Goal: Task Accomplishment & Management: Manage account settings

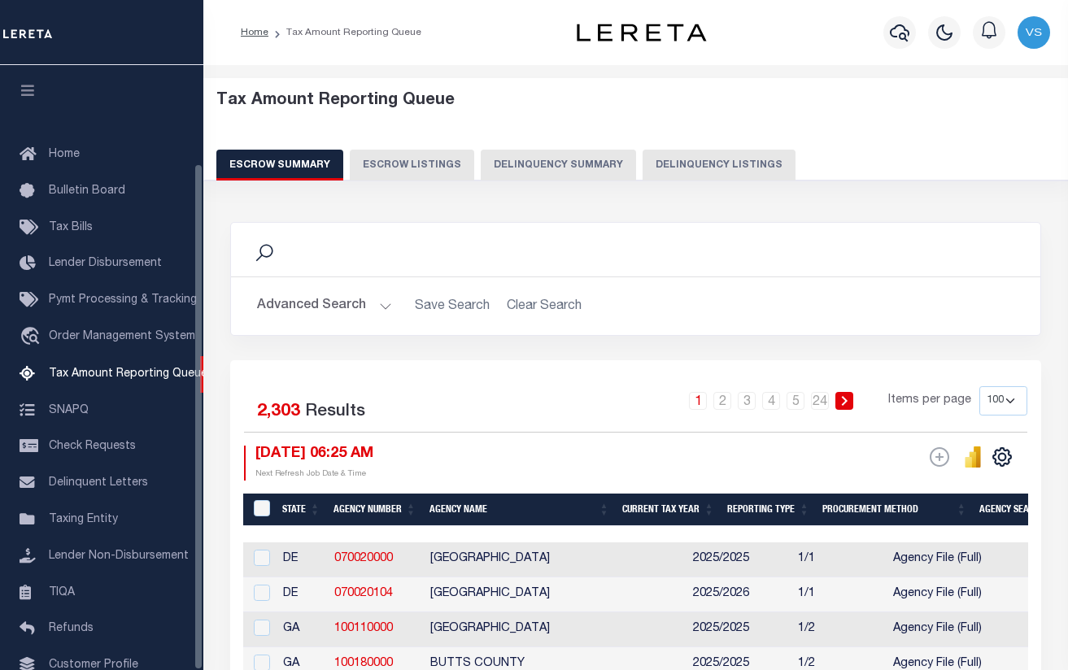
select select "100"
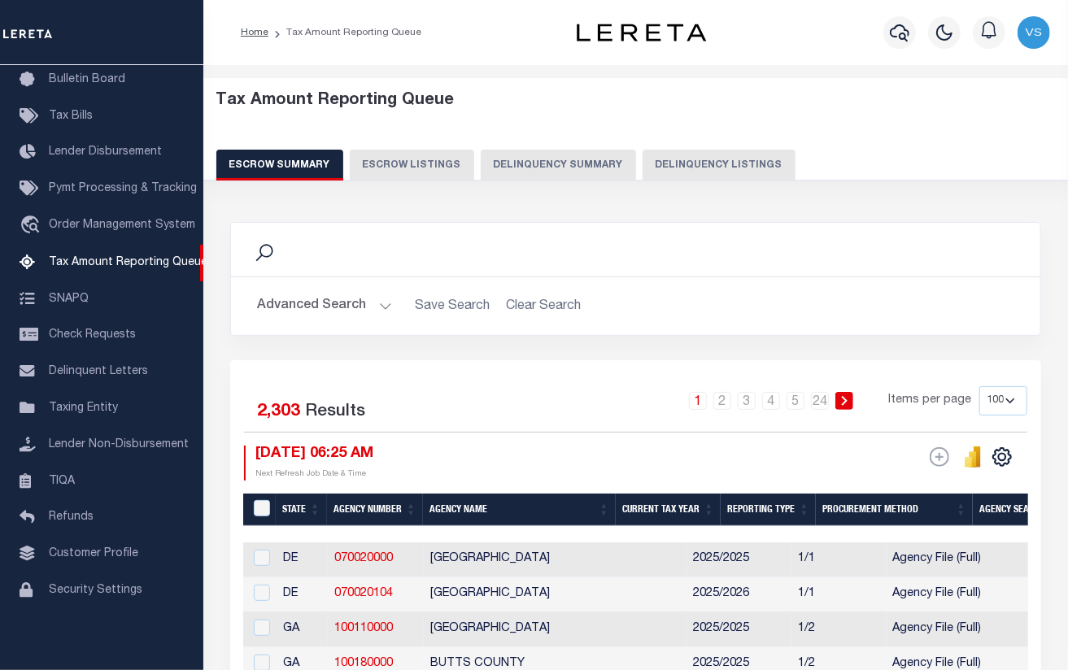
click at [697, 164] on button "Delinquency Listings" at bounding box center [719, 165] width 153 height 31
select select "100"
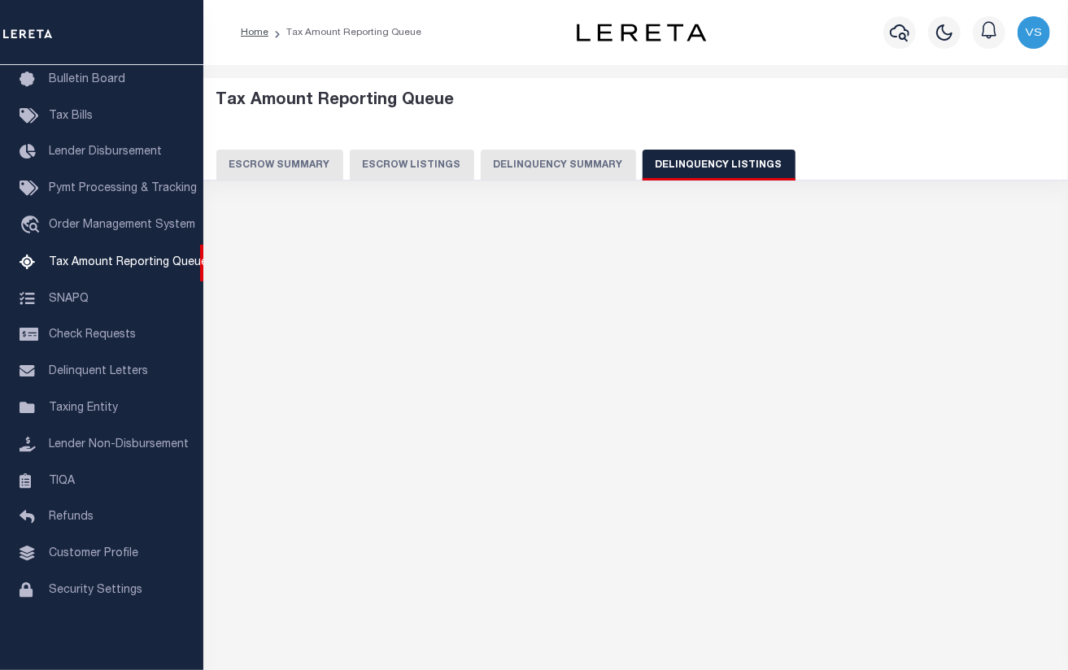
select select "100"
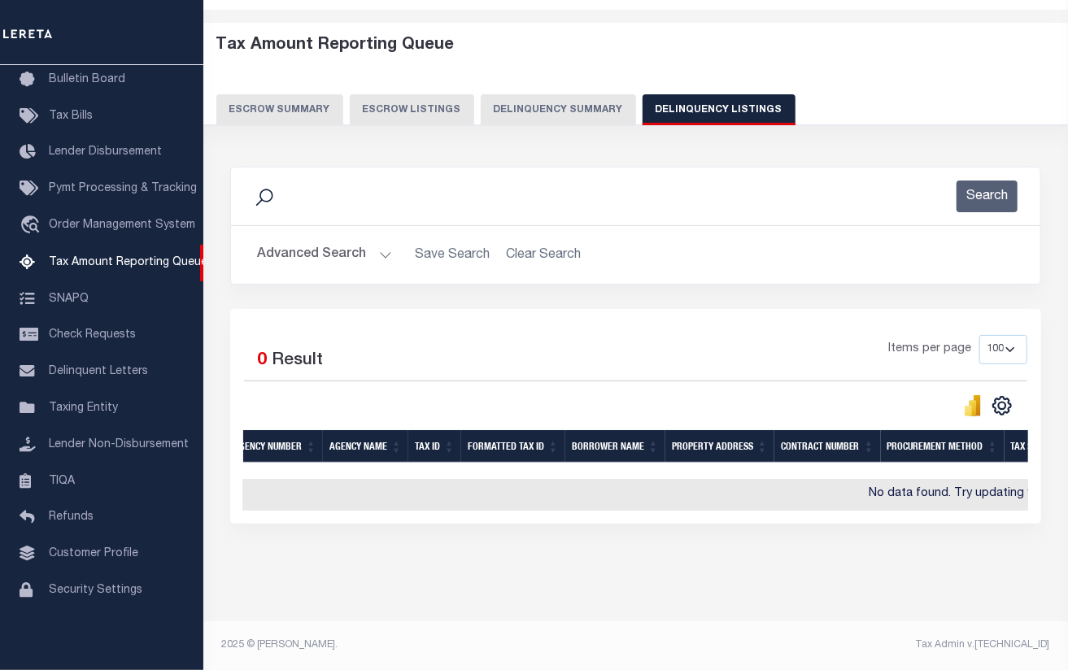
scroll to position [0, 0]
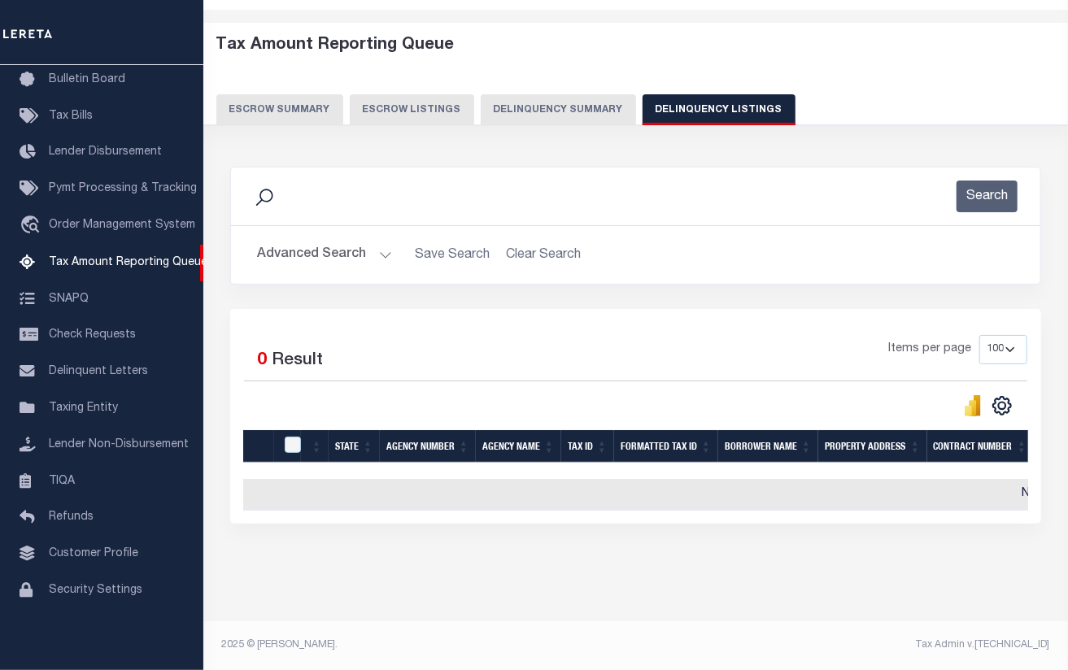
click at [314, 239] on button "Advanced Search" at bounding box center [324, 255] width 135 height 32
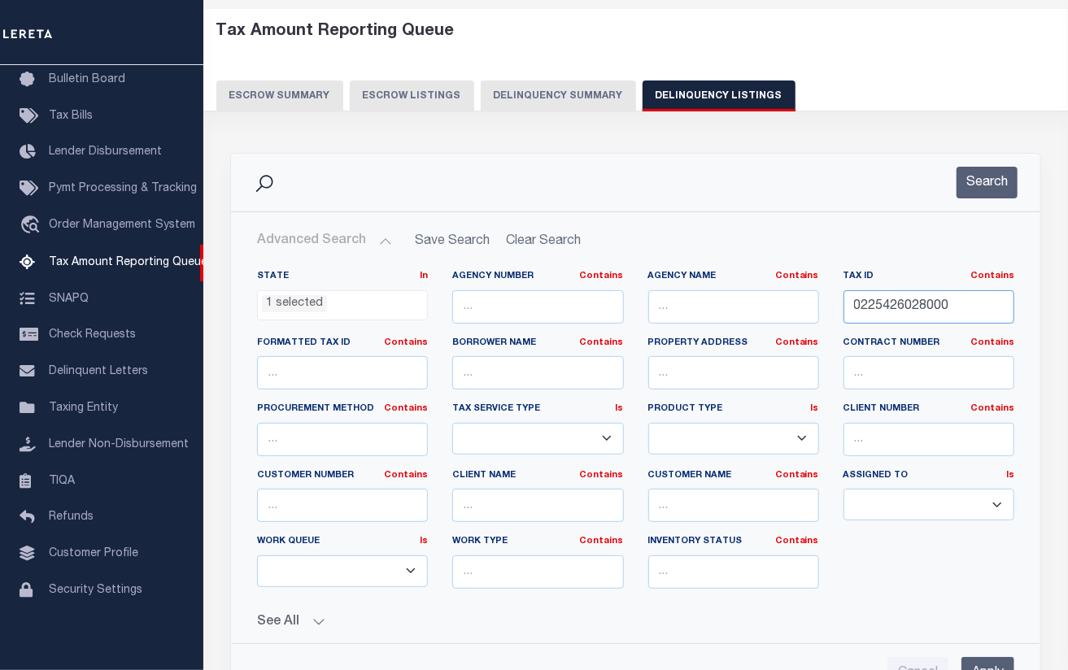
click at [887, 308] on input "0225426028000" at bounding box center [929, 306] width 171 height 33
paste input "6313034"
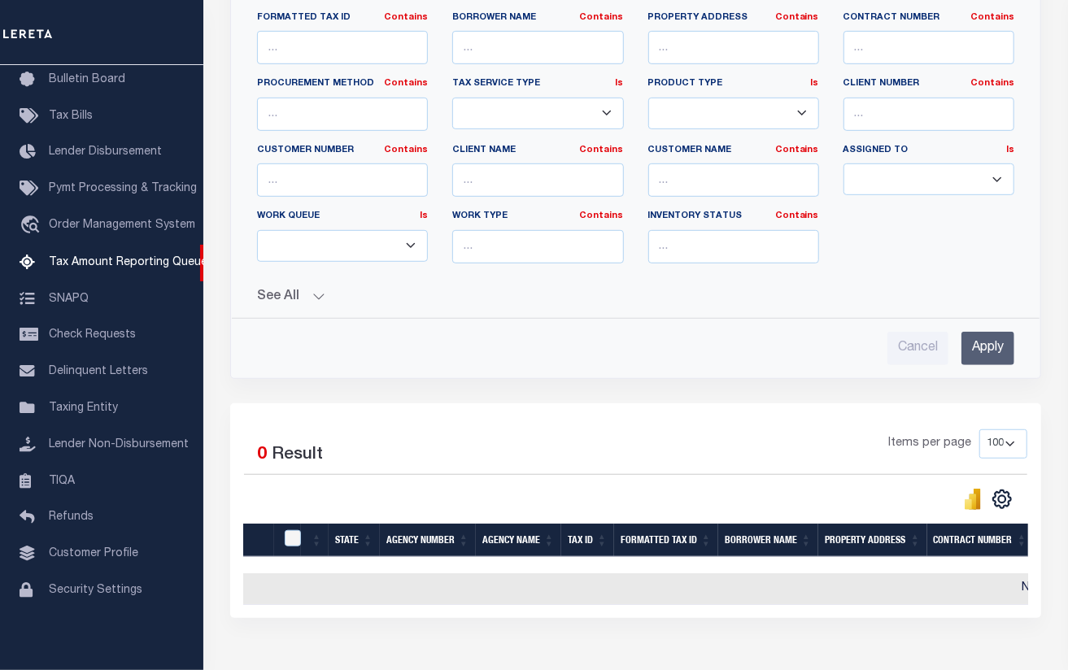
type input "0226313034000"
click at [980, 352] on input "Apply" at bounding box center [988, 348] width 53 height 33
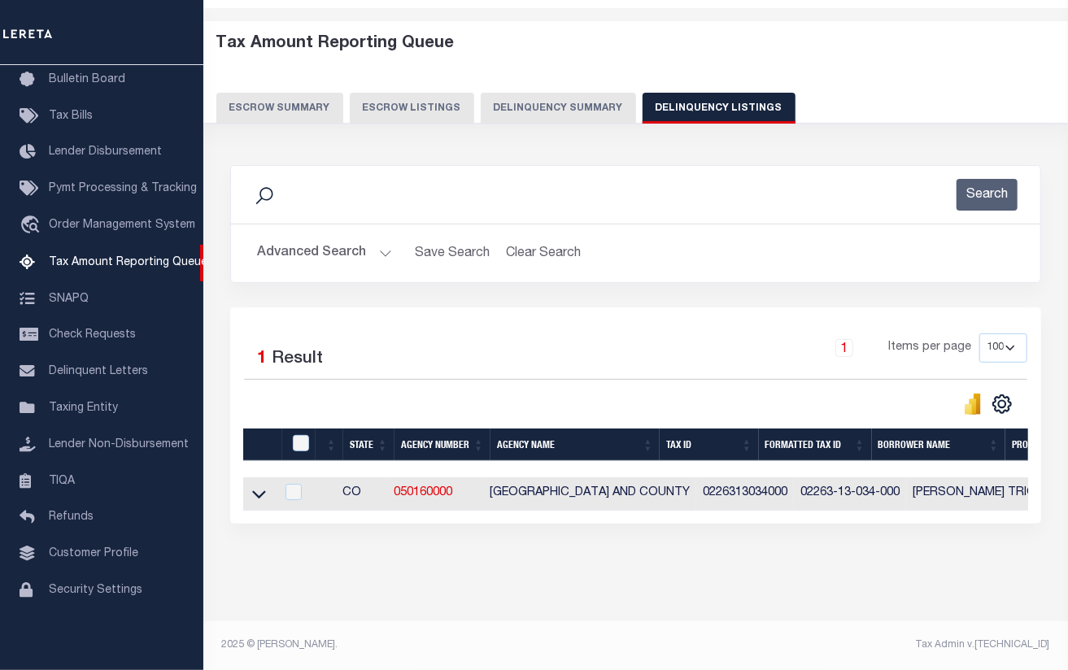
scroll to position [72, 0]
click at [259, 491] on icon at bounding box center [259, 495] width 14 height 8
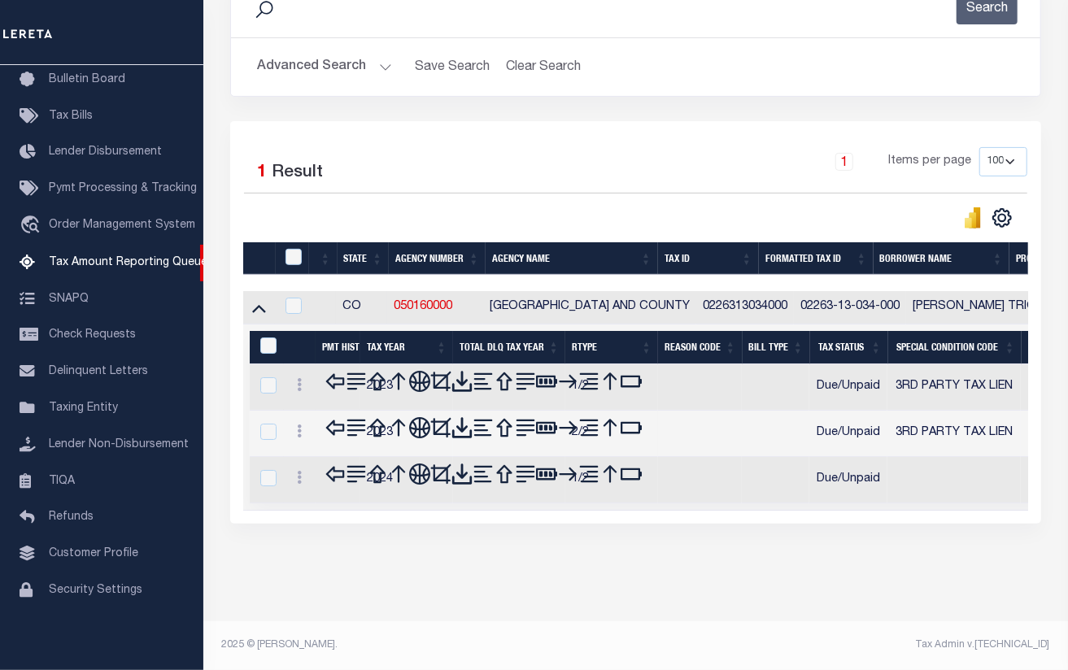
scroll to position [229, 0]
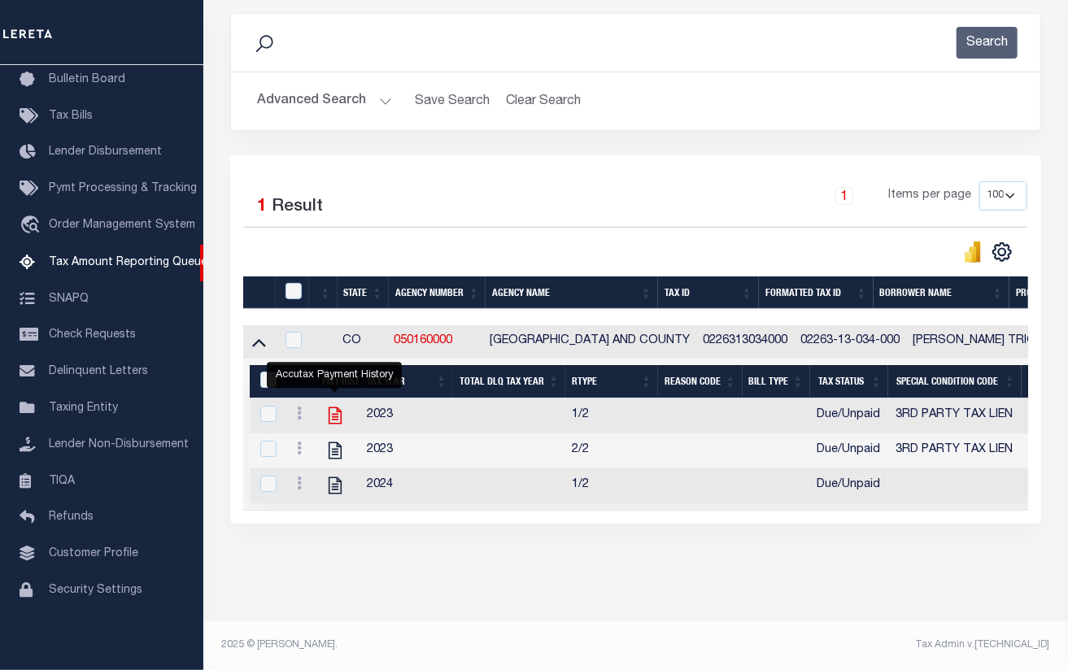
click at [330, 408] on icon "" at bounding box center [335, 416] width 13 height 17
checkbox input "true"
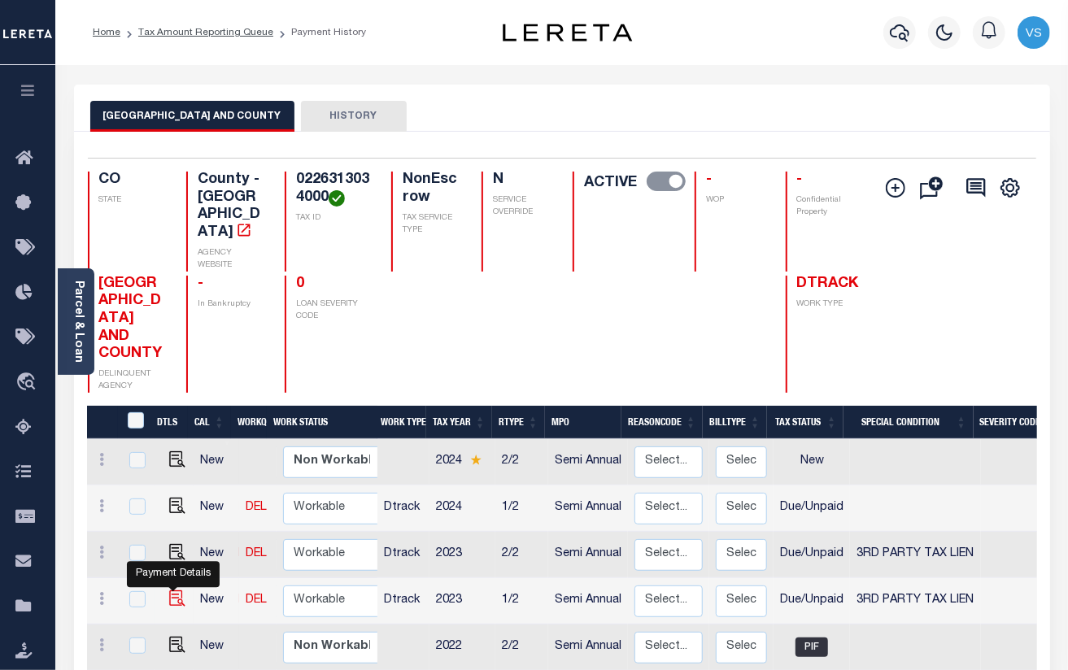
click at [171, 591] on img "" at bounding box center [177, 599] width 16 height 16
checkbox input "true"
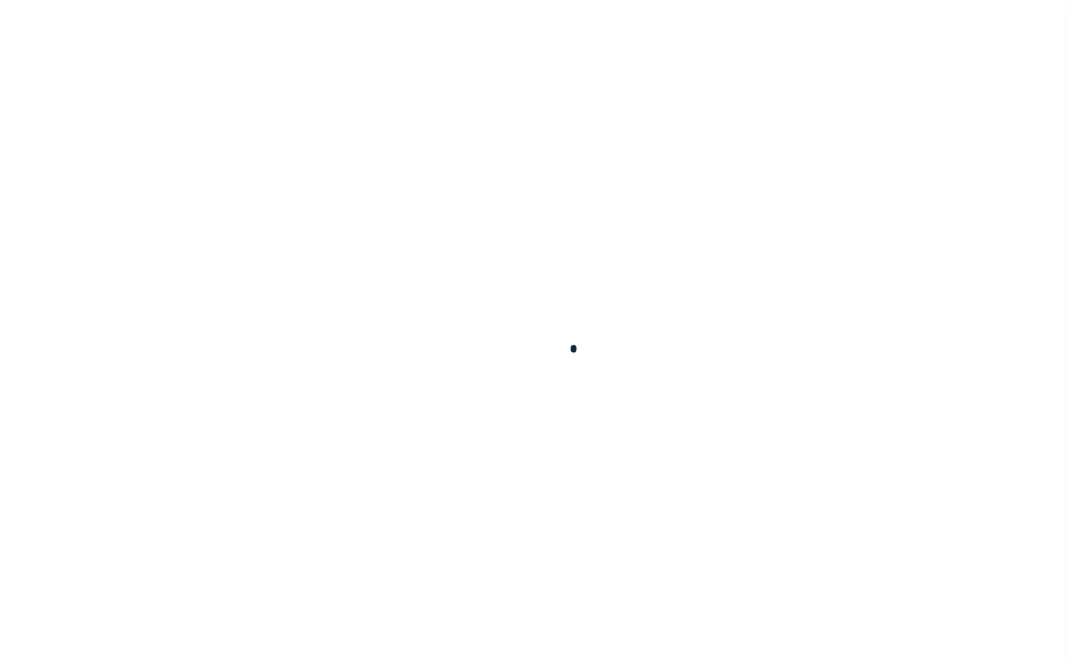
checkbox input "false"
type textarea "2023-REDEMPTION-SOLD, 0226313034000 Breakdown not provided"
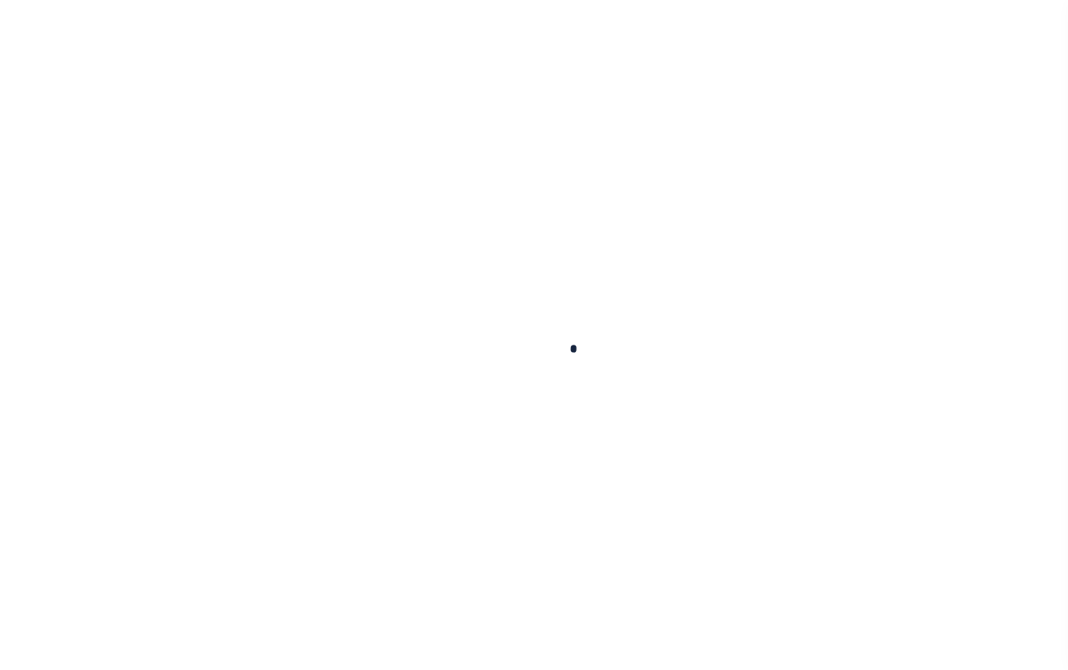
type input "Semi Annual"
type input "[DATE]"
select select "DUE"
select select "20"
type input "0"
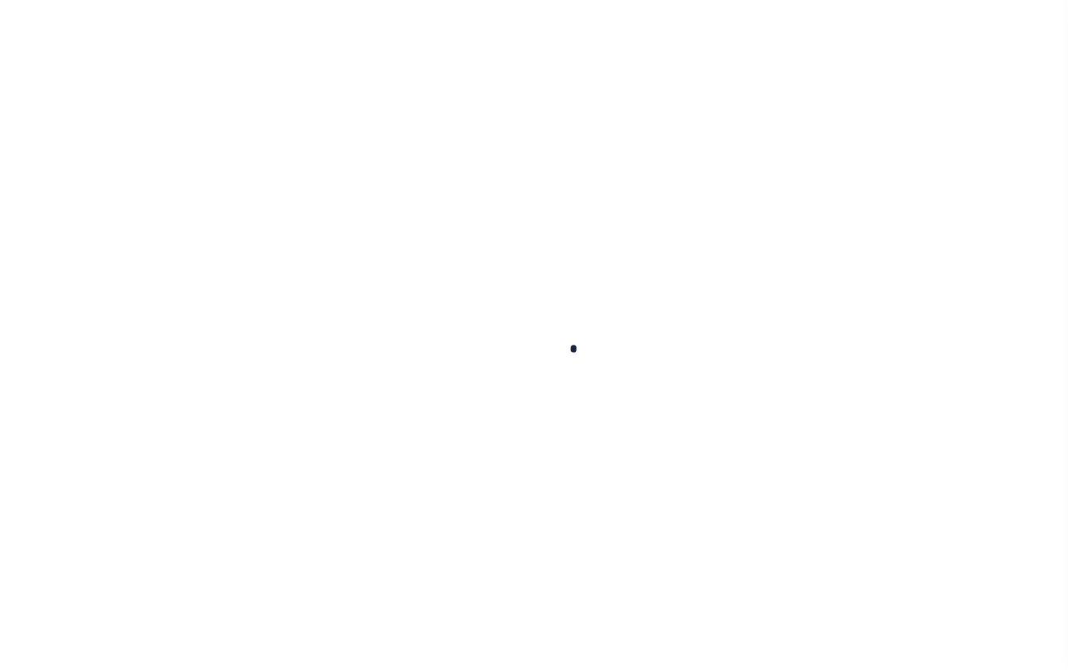
type input "$4,628.63"
type input "$835.97"
type input "$0"
type input "$5,464.6"
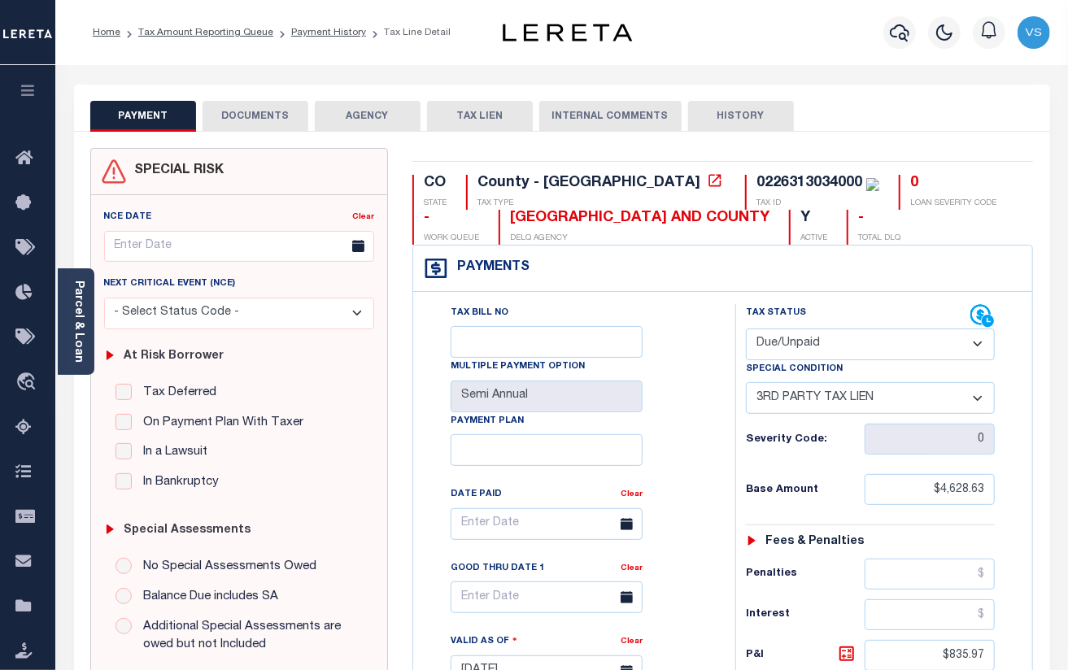
click at [757, 190] on div "0226313034000" at bounding box center [810, 183] width 106 height 15
copy div "0226313034000"
click at [794, 348] on select "- Select Status Code - Open Due/Unpaid Paid Incomplete No Tax Due Internal Refu…" at bounding box center [871, 345] width 250 height 32
select select "PYD"
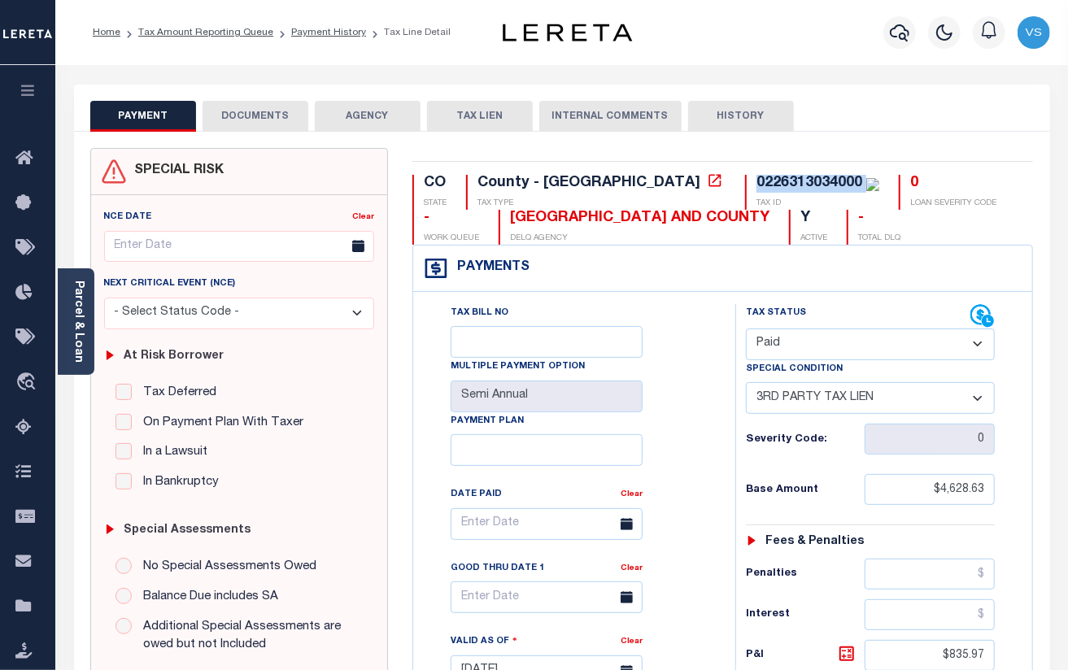
click at [746, 330] on select "- Select Status Code - Open Due/Unpaid Paid Incomplete No Tax Due Internal Refu…" at bounding box center [871, 345] width 250 height 32
select select "0"
type input "[DATE]"
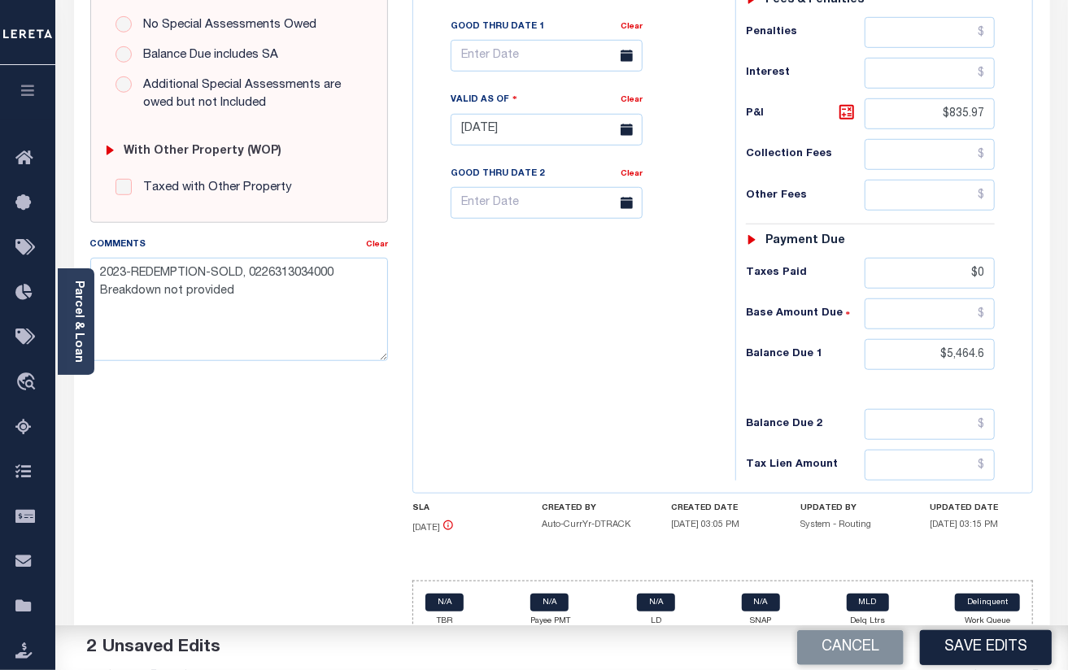
scroll to position [325, 0]
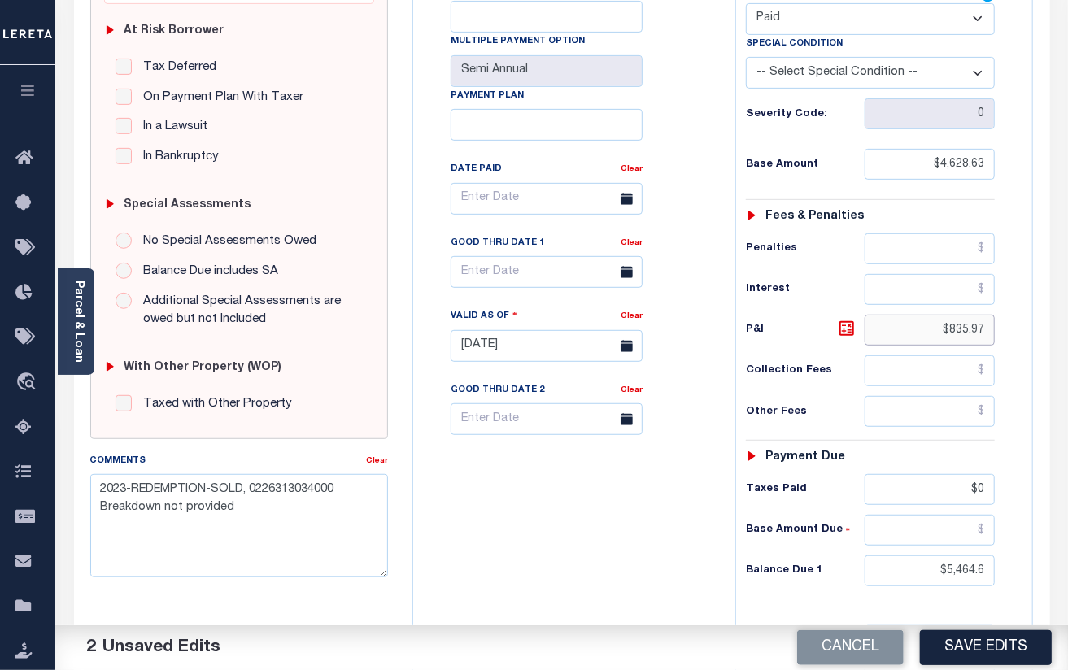
drag, startPoint x: 991, startPoint y: 332, endPoint x: 944, endPoint y: 368, distance: 59.2
click at [921, 338] on input "$835.97" at bounding box center [930, 330] width 130 height 31
drag, startPoint x: 993, startPoint y: 583, endPoint x: 880, endPoint y: 576, distance: 113.3
click at [880, 576] on input "$5,464.6" at bounding box center [930, 571] width 130 height 31
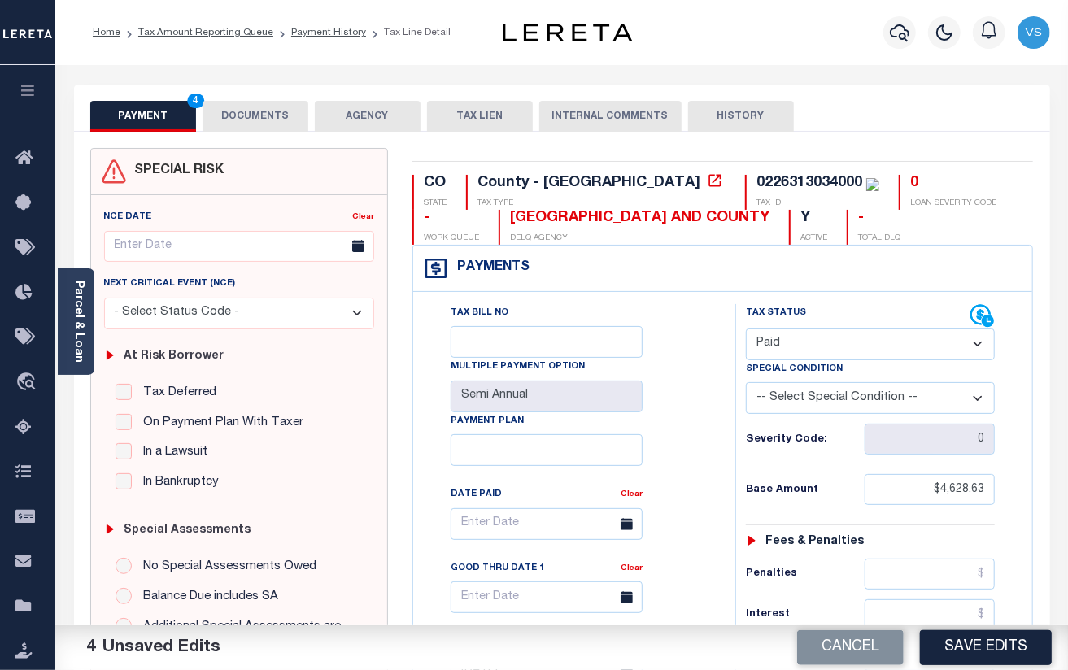
click at [236, 117] on button "DOCUMENTS" at bounding box center [256, 116] width 106 height 31
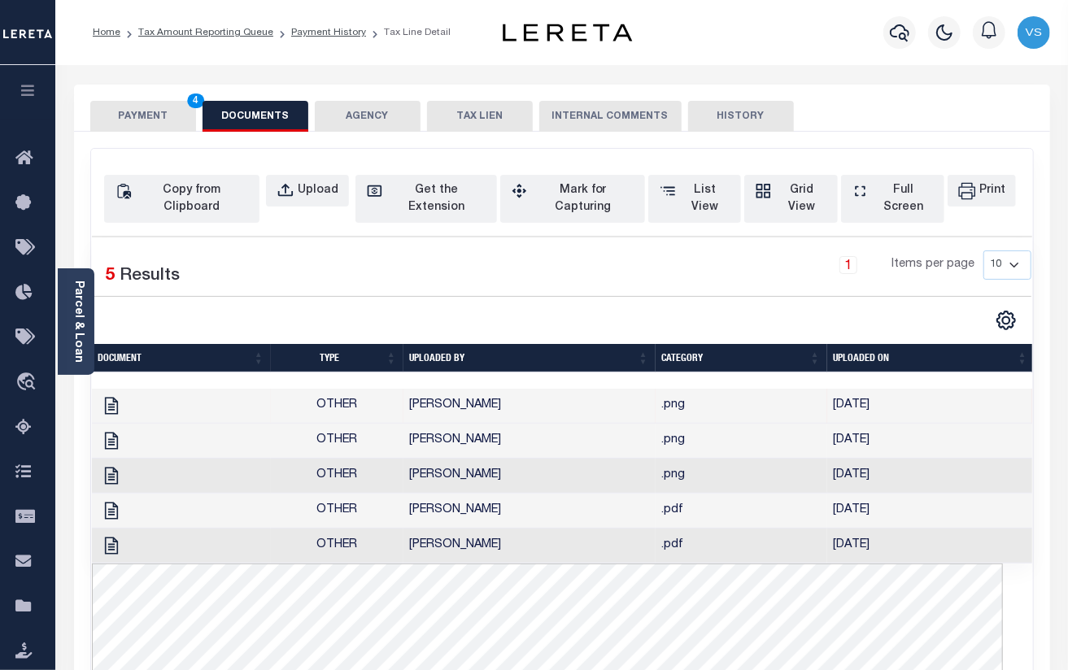
click at [142, 119] on button "PAYMENT 4" at bounding box center [143, 116] width 106 height 31
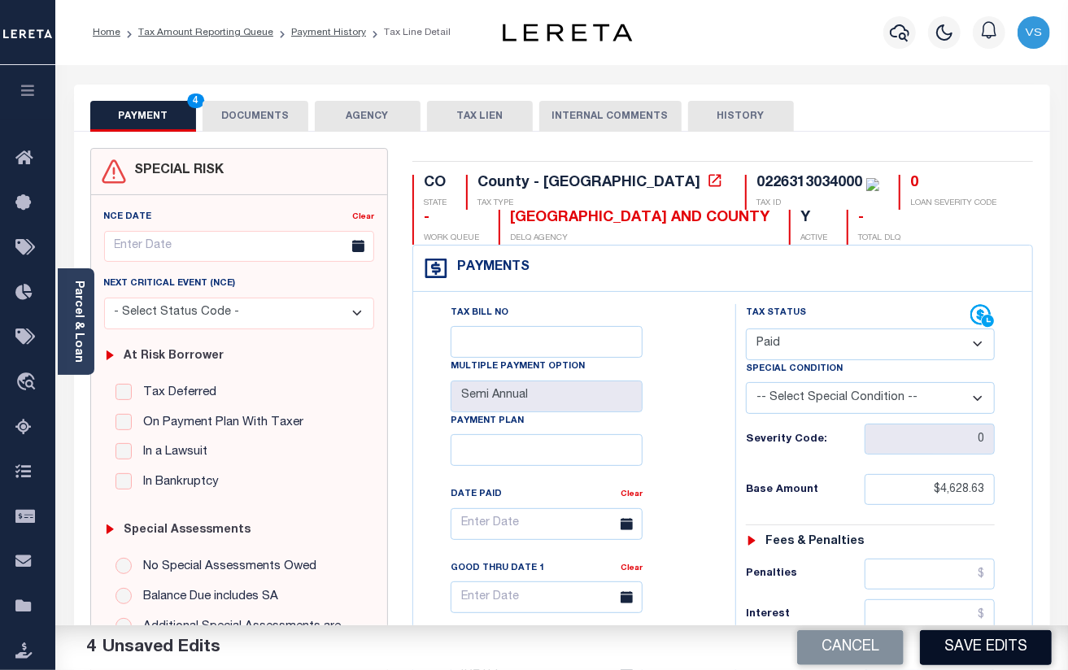
click at [960, 649] on button "Save Edits" at bounding box center [986, 648] width 132 height 35
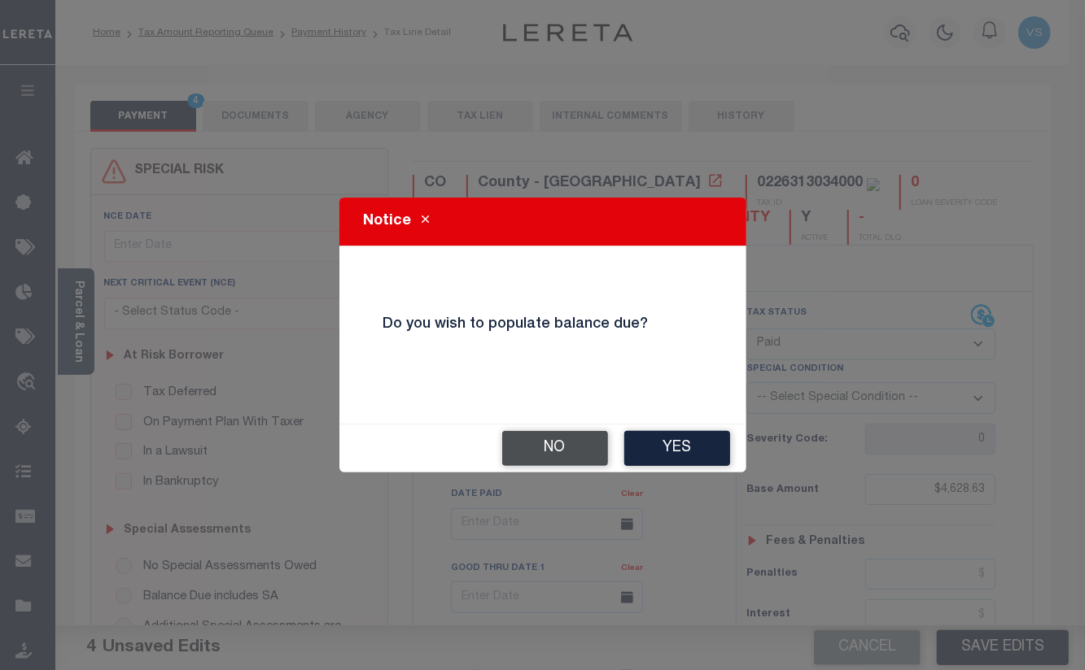
click at [531, 436] on button "No" at bounding box center [555, 448] width 106 height 35
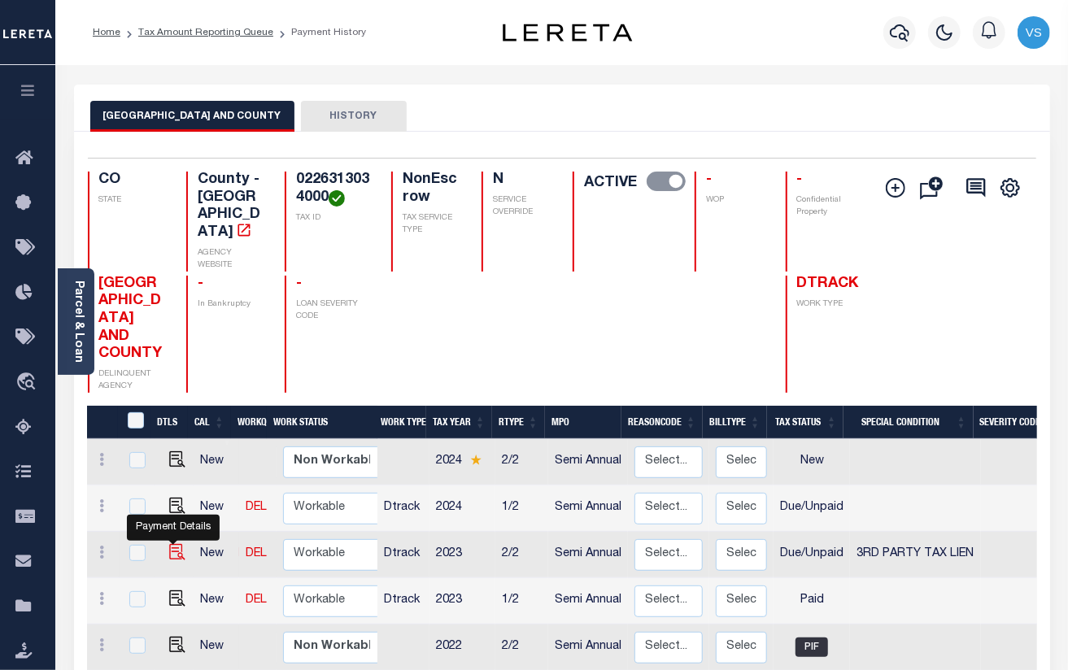
click at [172, 544] on img "" at bounding box center [177, 552] width 16 height 16
checkbox input "true"
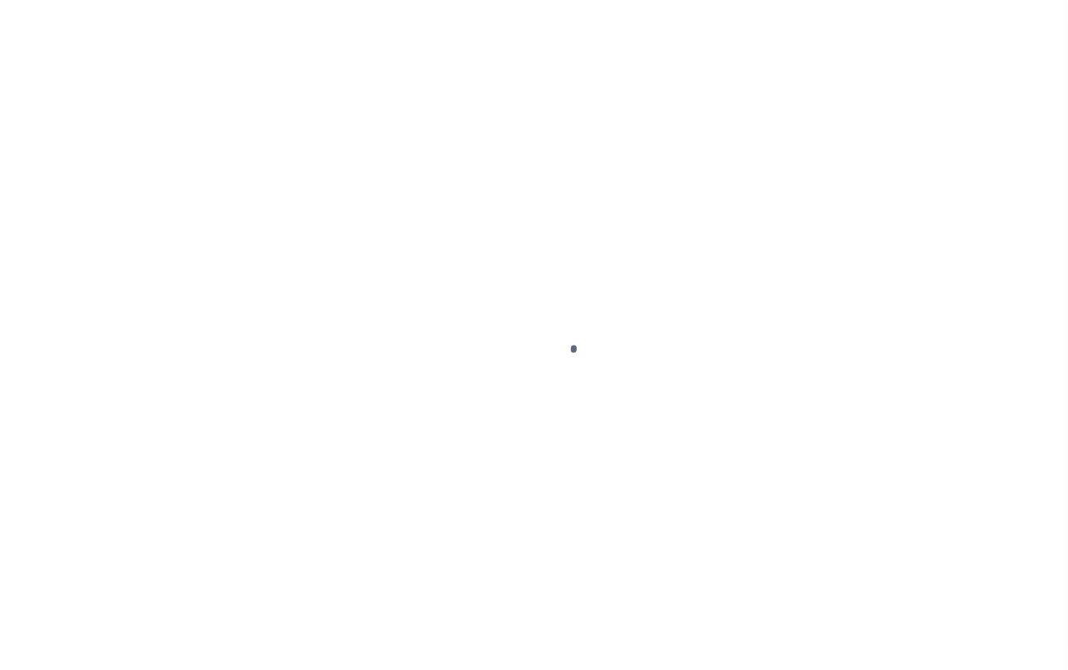
select select "DUE"
select select "20"
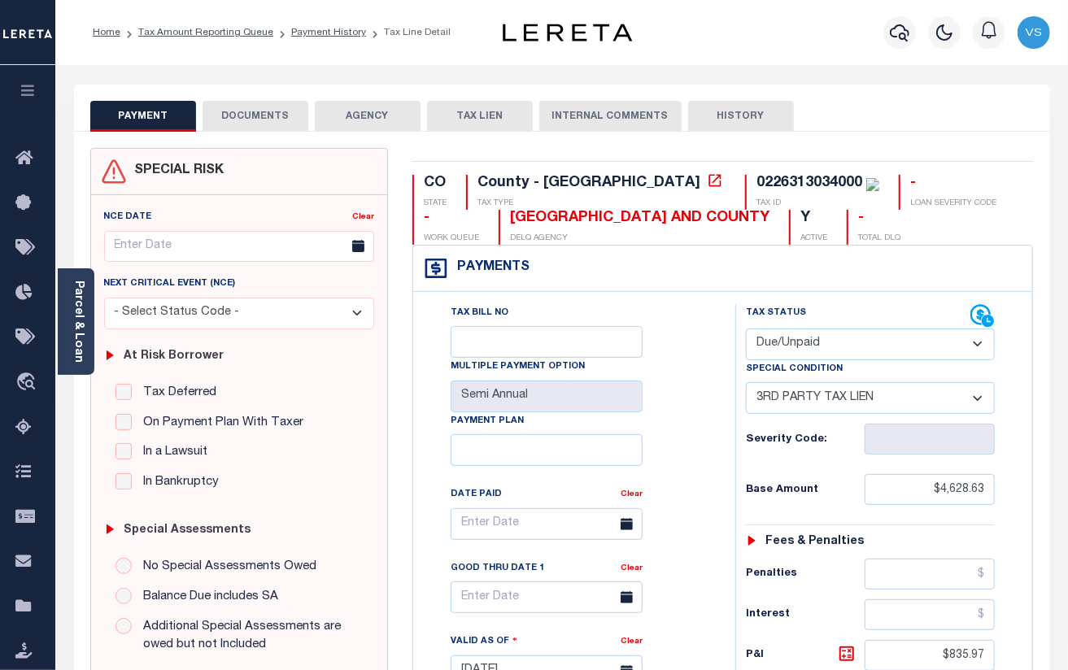
click at [817, 353] on select "- Select Status Code - Open Due/Unpaid Paid Incomplete No Tax Due Internal Refu…" at bounding box center [871, 345] width 250 height 32
click at [706, 389] on div "Tax Bill No Multiple Payment Option Semi Annual Payment Plan Clear Clear Valid …" at bounding box center [571, 532] width 282 height 456
click at [814, 350] on select "- Select Status Code - Open Due/Unpaid Paid Incomplete No Tax Due Internal Refu…" at bounding box center [871, 345] width 250 height 32
select select "PYD"
click at [746, 330] on select "- Select Status Code - Open Due/Unpaid Paid Incomplete No Tax Due Internal Refu…" at bounding box center [871, 345] width 250 height 32
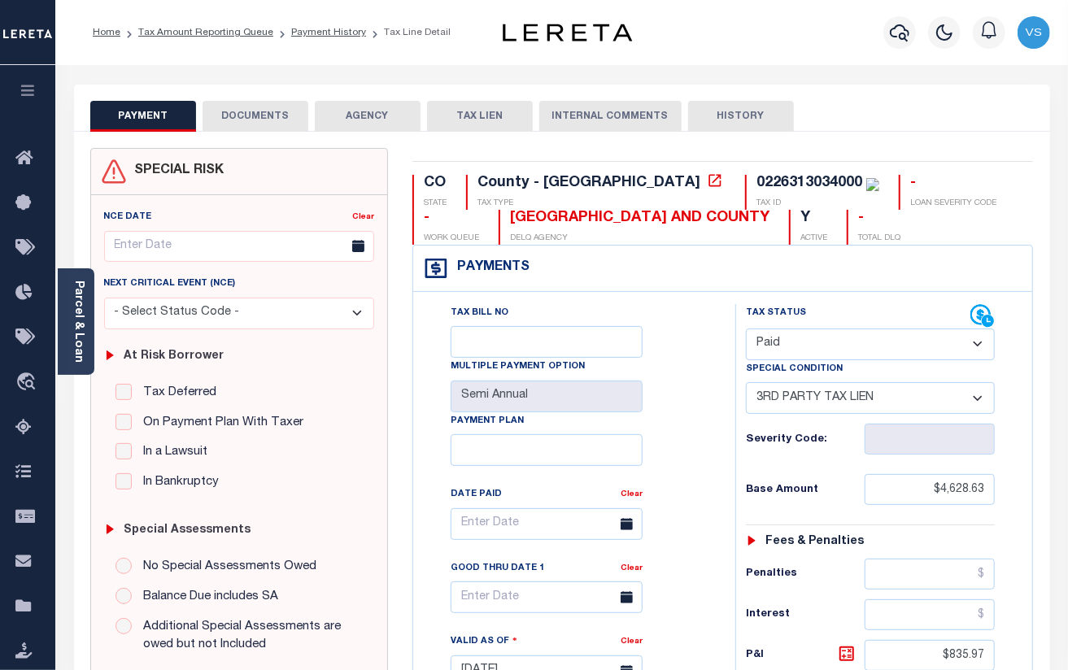
select select "0"
type input "[DATE]"
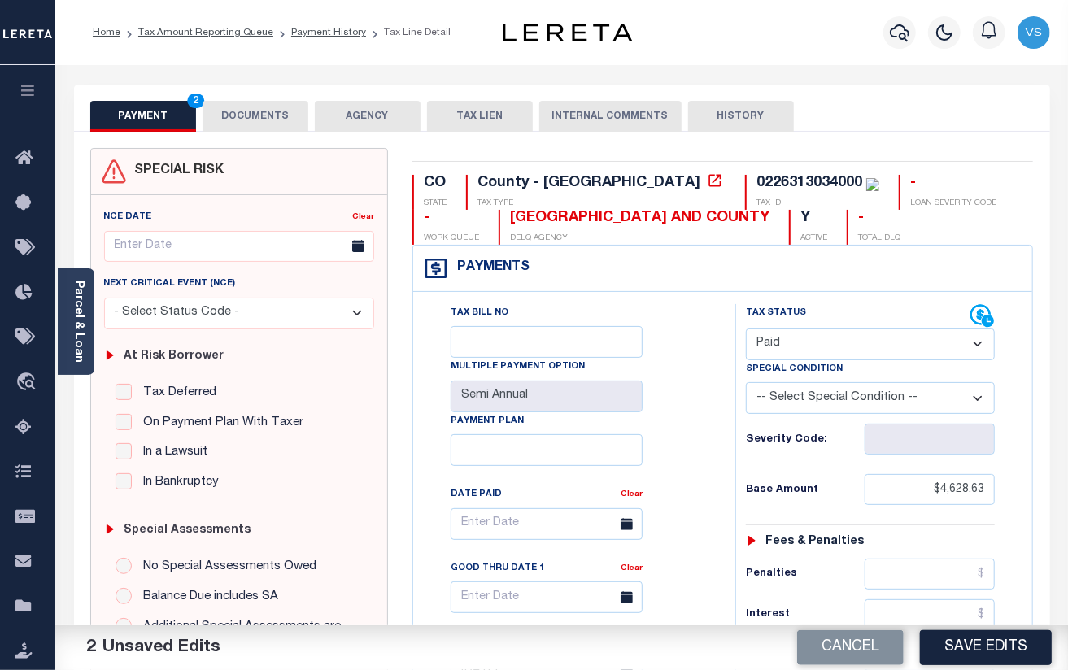
scroll to position [325, 0]
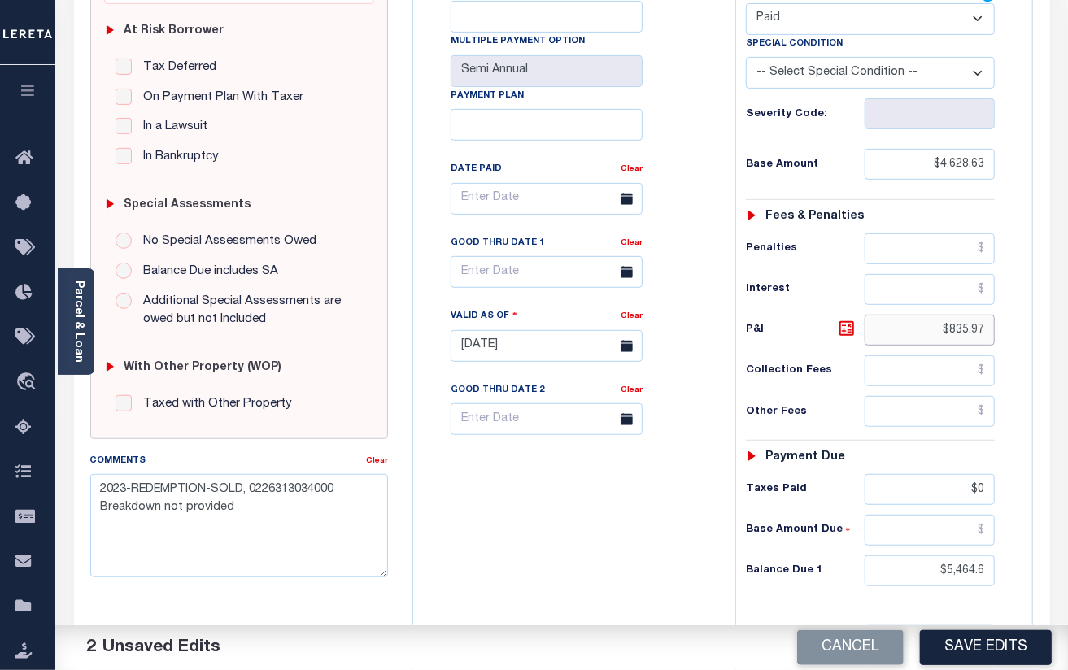
drag, startPoint x: 989, startPoint y: 343, endPoint x: 916, endPoint y: 348, distance: 73.5
click at [916, 346] on input "$835.97" at bounding box center [930, 330] width 130 height 31
drag, startPoint x: 993, startPoint y: 578, endPoint x: 898, endPoint y: 578, distance: 94.4
click at [898, 578] on input "$5,464.6" at bounding box center [930, 571] width 130 height 31
click at [316, 517] on textarea "2023-REDEMPTION-SOLD, 0226313034000 Breakdown not provided" at bounding box center [239, 525] width 299 height 103
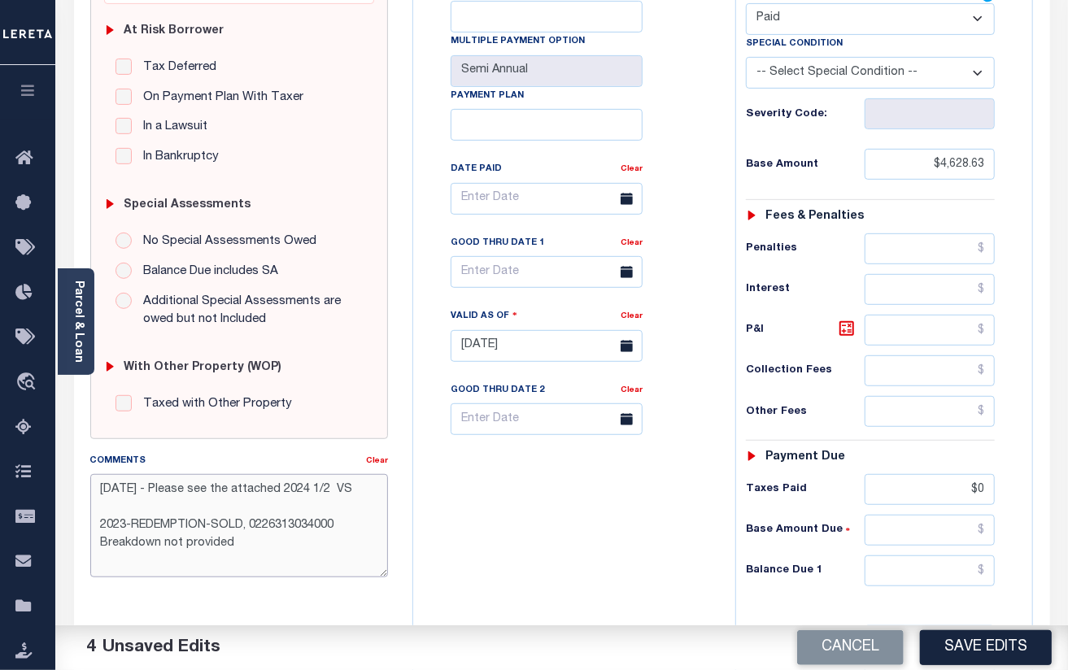
drag, startPoint x: 352, startPoint y: 495, endPoint x: 86, endPoint y: 483, distance: 265.5
click at [86, 483] on div "Comments Clear 8/12/25 - Please see the attached 2024 1/2 VS 2023-REDEMPTION-SO…" at bounding box center [239, 521] width 323 height 138
type textarea "8/12/25 - Please see the attached 2024 1/2 VS 2023-REDEMPTION-SOLD, 02263130340…"
click at [959, 644] on button "Save Edits" at bounding box center [986, 648] width 132 height 35
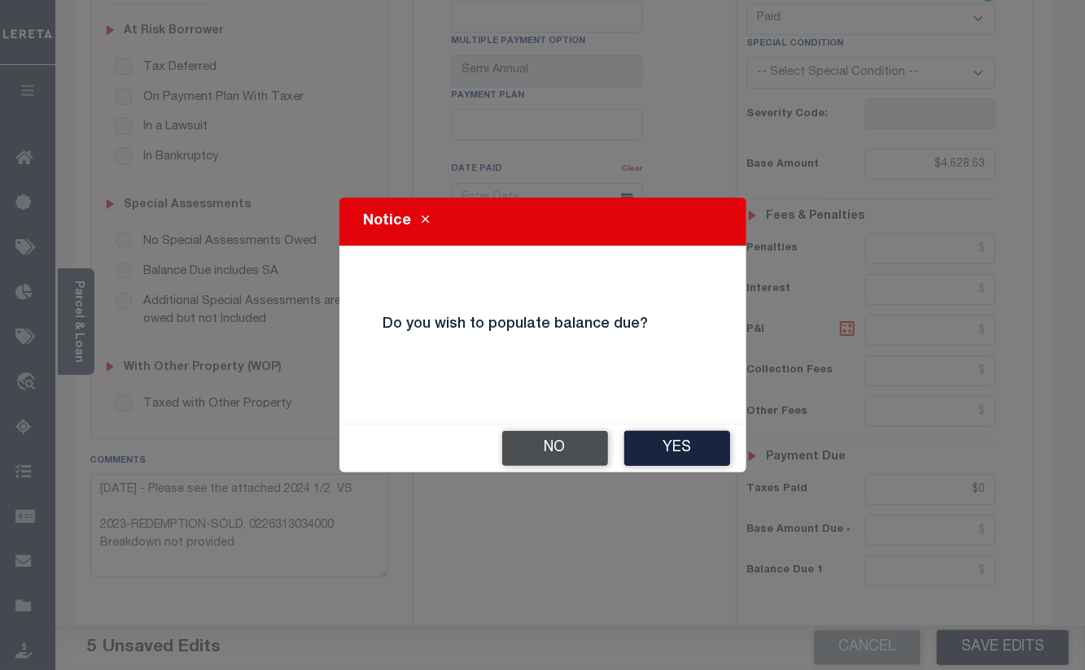
click at [547, 447] on button "No" at bounding box center [555, 448] width 106 height 35
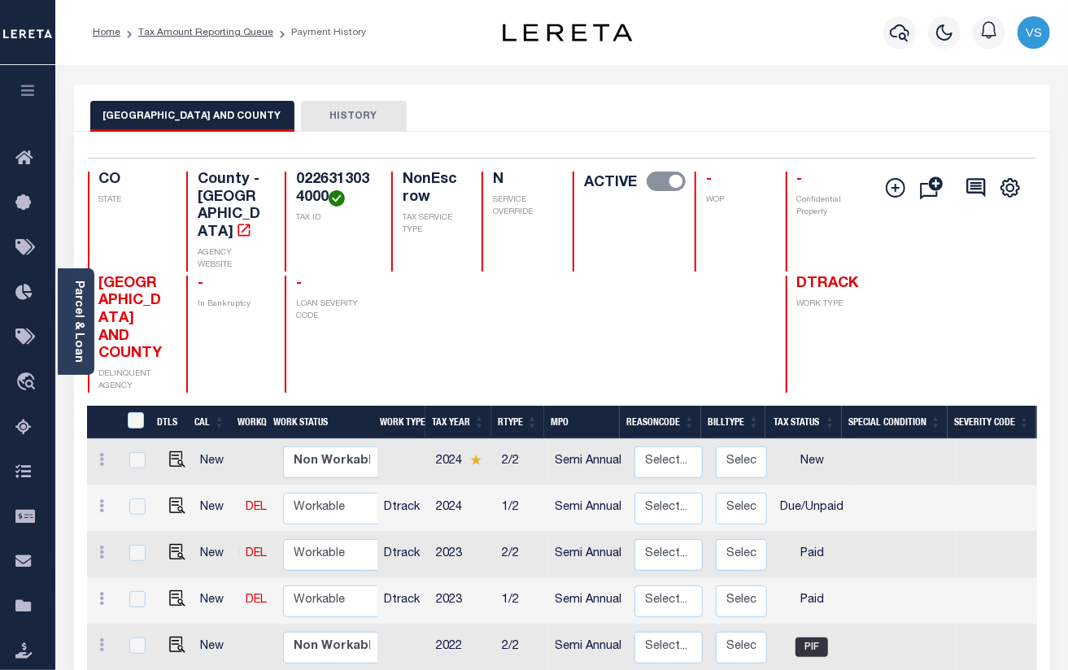
scroll to position [216, 0]
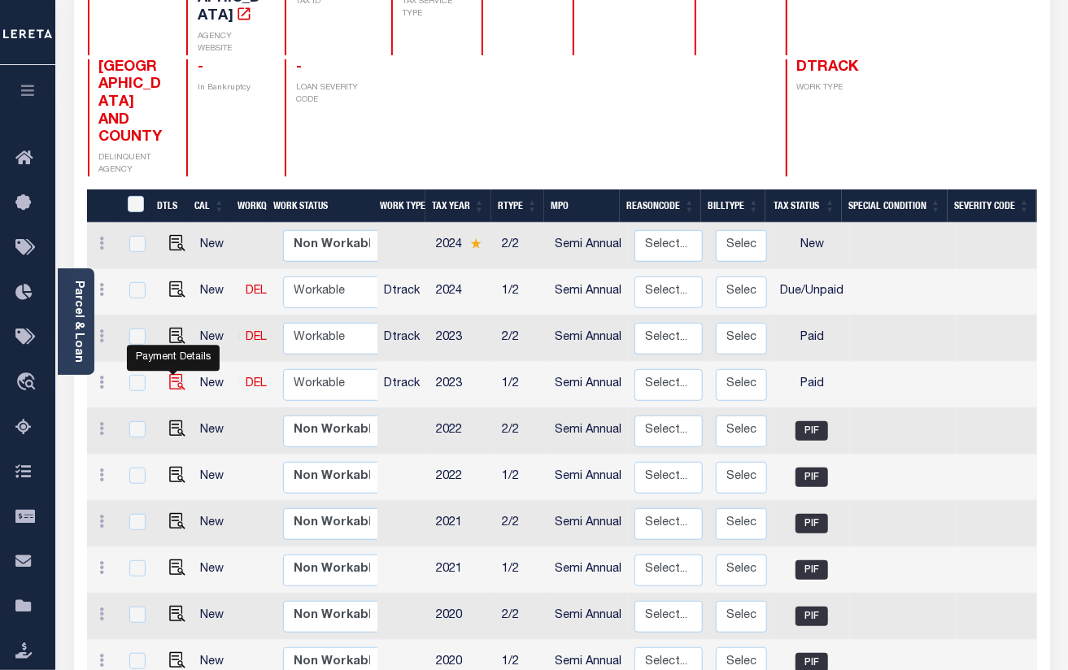
click at [169, 374] on img "" at bounding box center [177, 382] width 16 height 16
checkbox input "true"
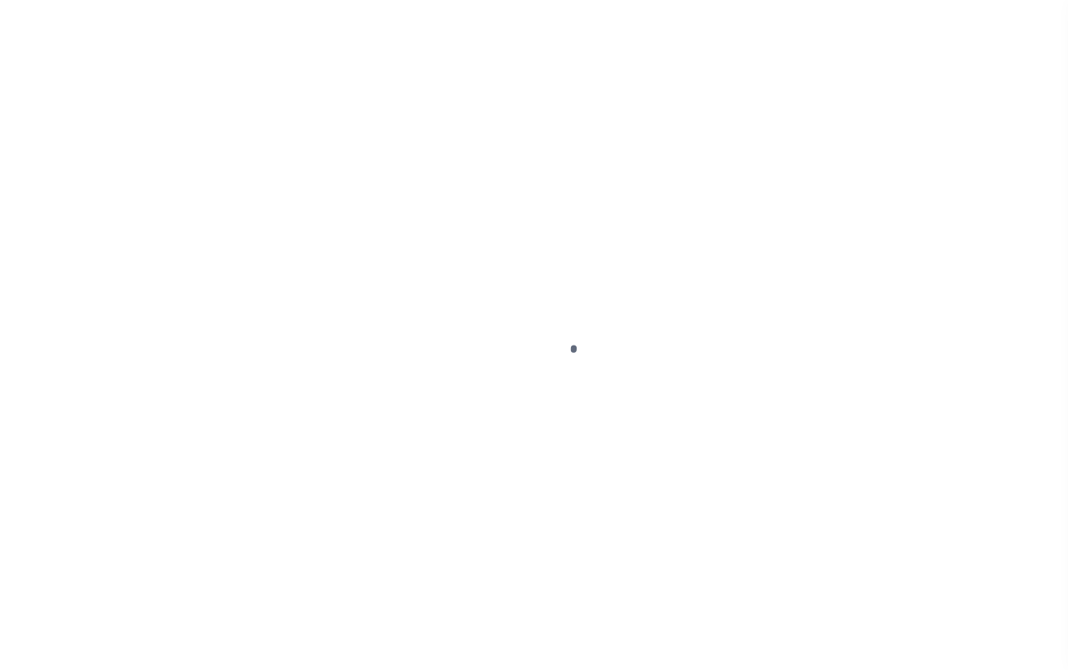
select select "PYD"
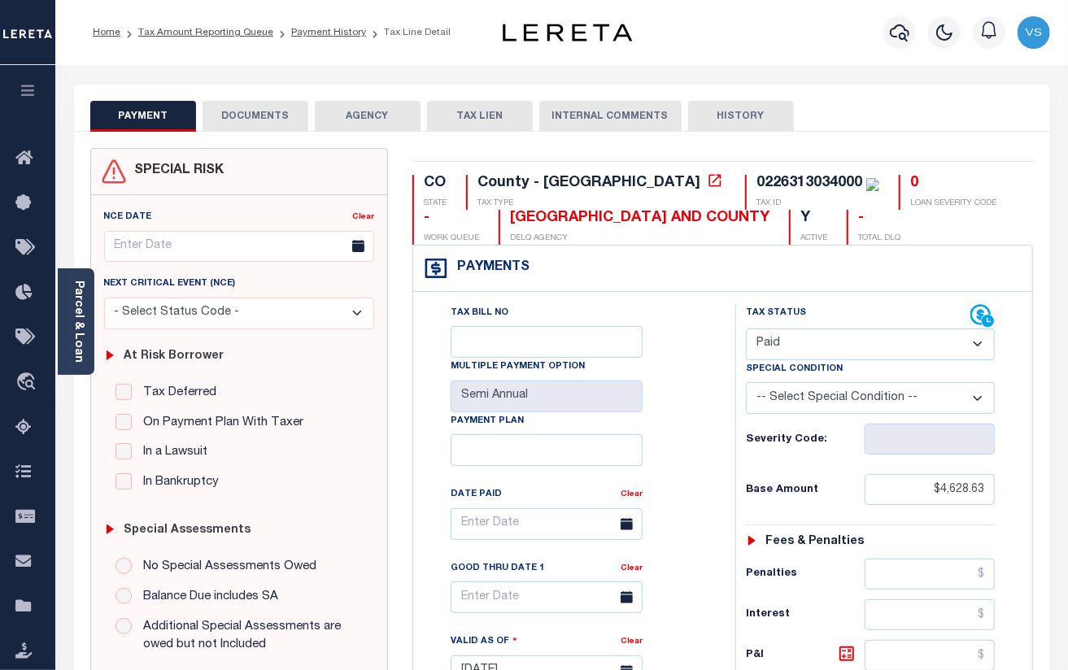
scroll to position [434, 0]
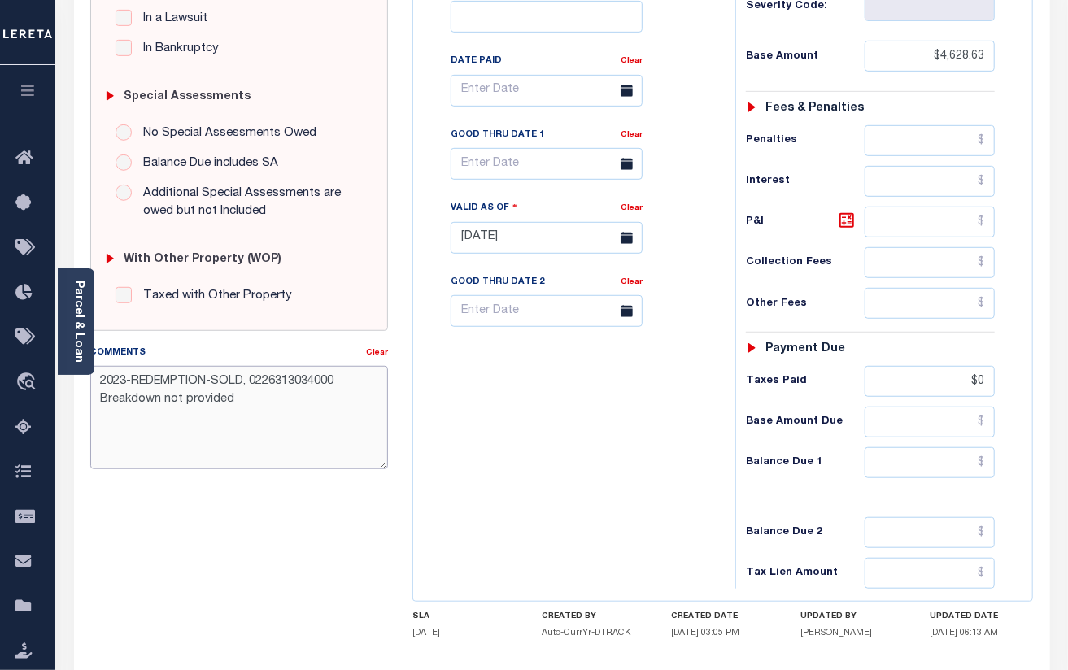
drag, startPoint x: 98, startPoint y: 382, endPoint x: 124, endPoint y: 384, distance: 26.2
click at [111, 384] on textarea "2023-REDEMPTION-SOLD, 0226313034000 Breakdown not provided" at bounding box center [239, 417] width 299 height 103
paste textarea "[DATE] - Please see the attached 2024 1/2 VS"
type textarea "[DATE] - Please see the attached 2024 1/2 VS 2023-REDEMPTION-SOLD, 022631303400…"
click at [935, 397] on input "$0" at bounding box center [930, 381] width 130 height 31
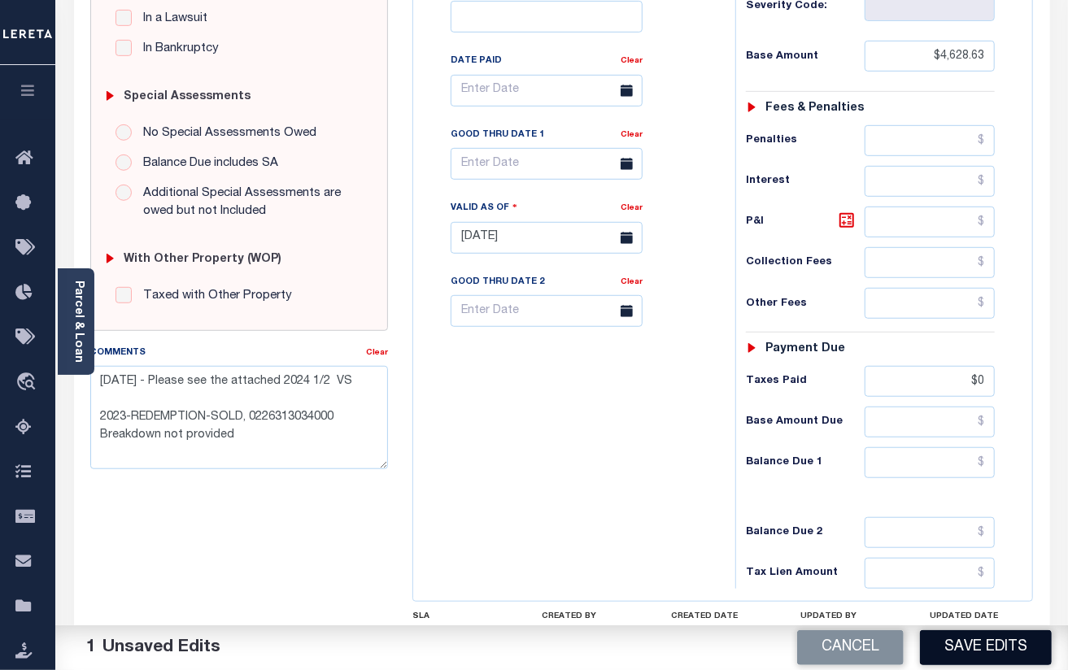
type input "$0.00"
click at [941, 640] on button "Save Edits" at bounding box center [986, 648] width 132 height 35
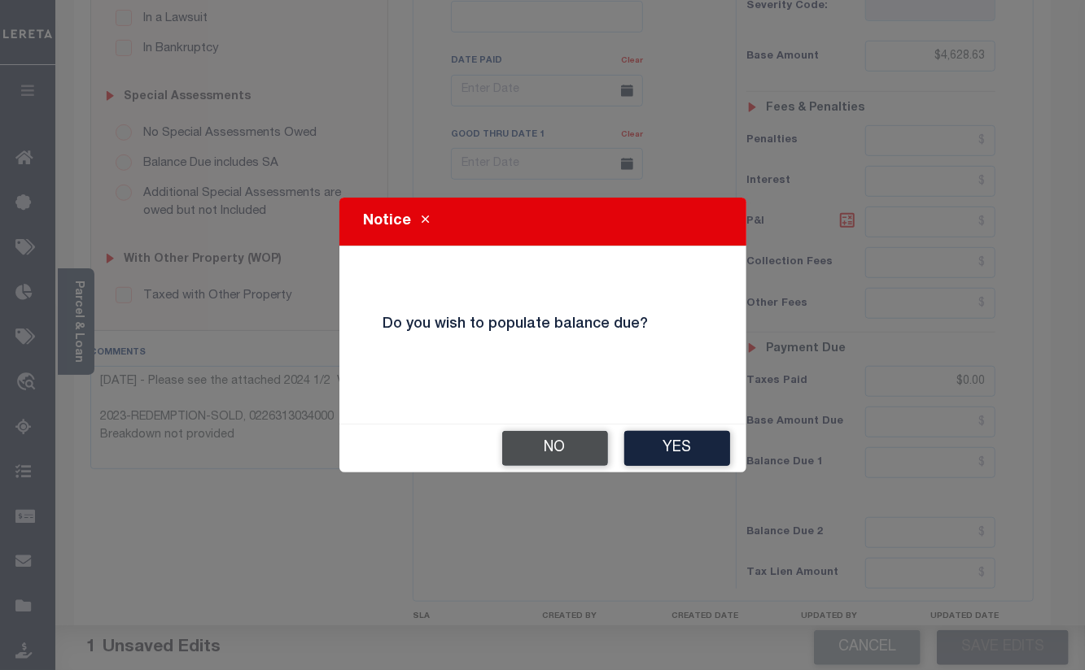
click at [547, 441] on button "No" at bounding box center [555, 448] width 106 height 35
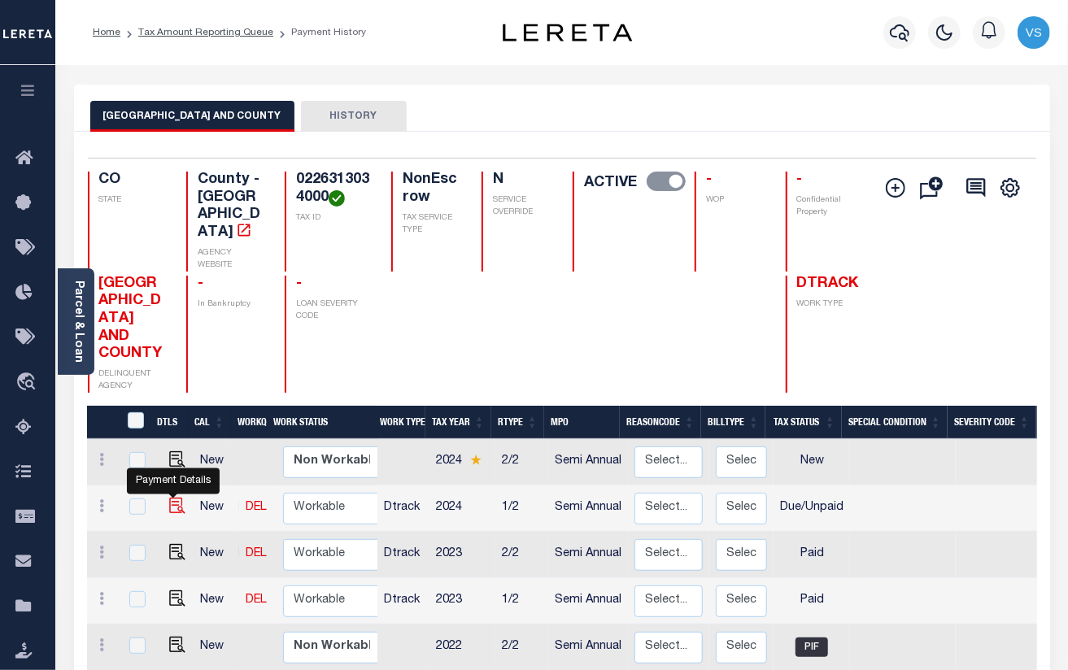
click at [174, 498] on img "" at bounding box center [177, 506] width 16 height 16
checkbox input "true"
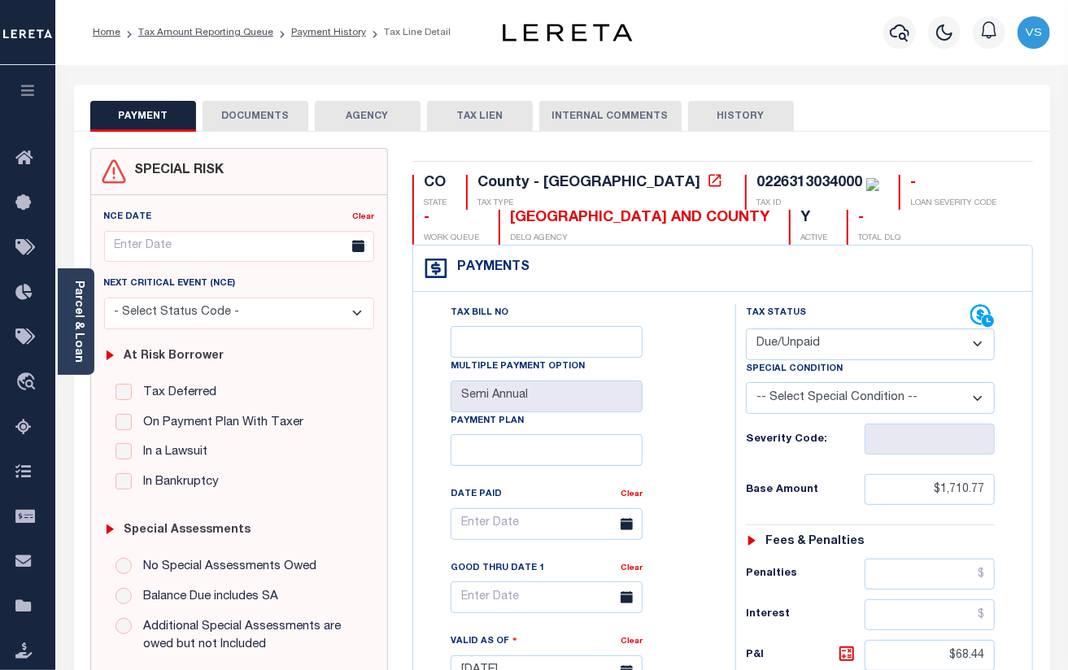
click at [775, 346] on select "- Select Status Code - Open Due/Unpaid Paid Incomplete No Tax Due Internal Refu…" at bounding box center [871, 345] width 250 height 32
select select "PYD"
click at [746, 330] on select "- Select Status Code - Open Due/Unpaid Paid Incomplete No Tax Due Internal Refu…" at bounding box center [871, 345] width 250 height 32
type input "[DATE]"
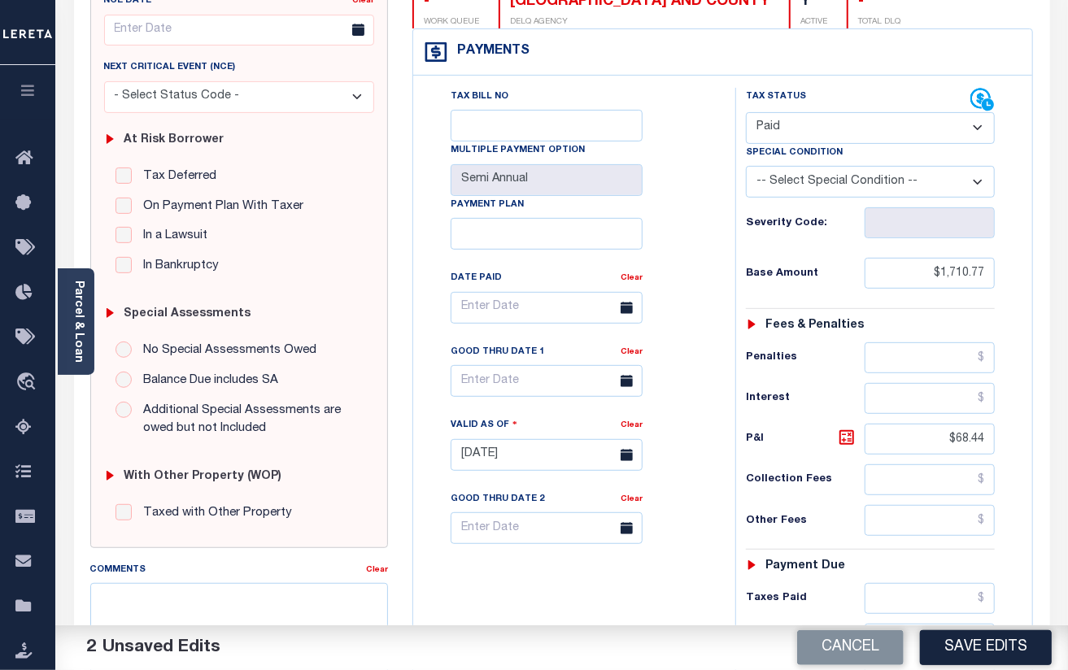
scroll to position [434, 0]
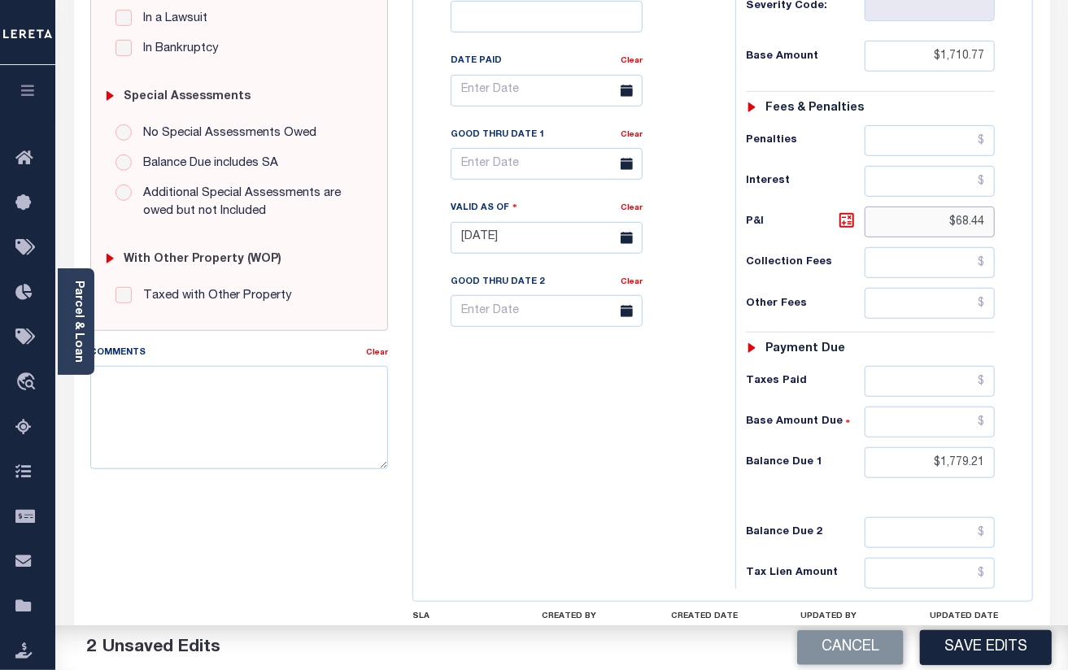
drag, startPoint x: 989, startPoint y: 232, endPoint x: 893, endPoint y: 254, distance: 99.3
click at [893, 254] on div "Tax Status Status - Select Status Code -" at bounding box center [877, 230] width 282 height 718
drag, startPoint x: 984, startPoint y: 469, endPoint x: 912, endPoint y: 467, distance: 71.6
click at [912, 467] on input "$1,779.21" at bounding box center [930, 463] width 130 height 31
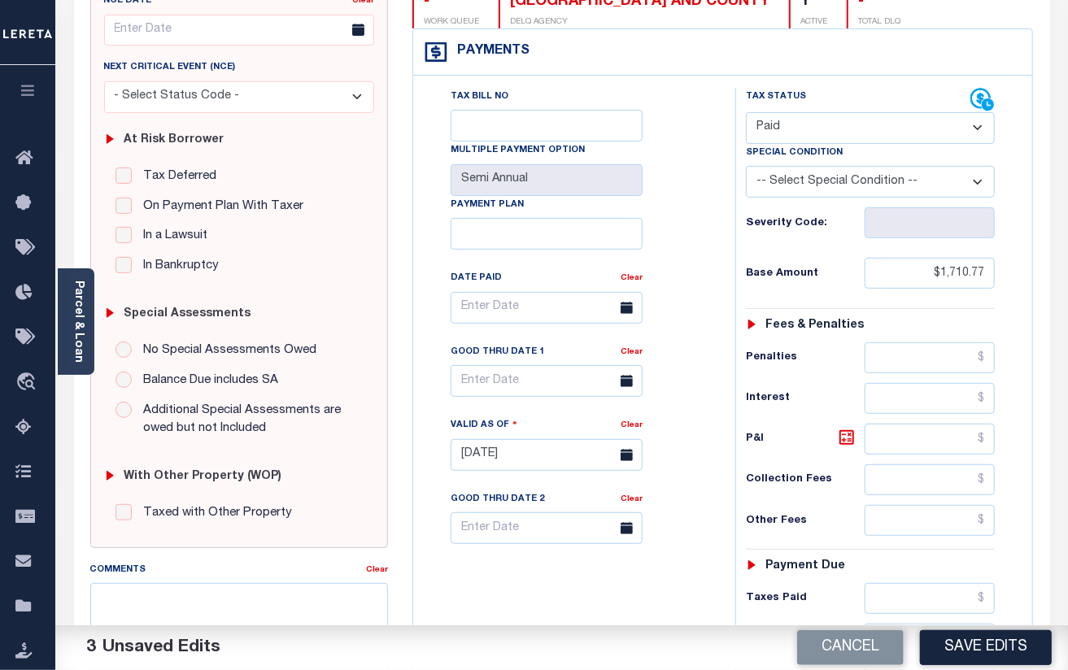
scroll to position [0, 0]
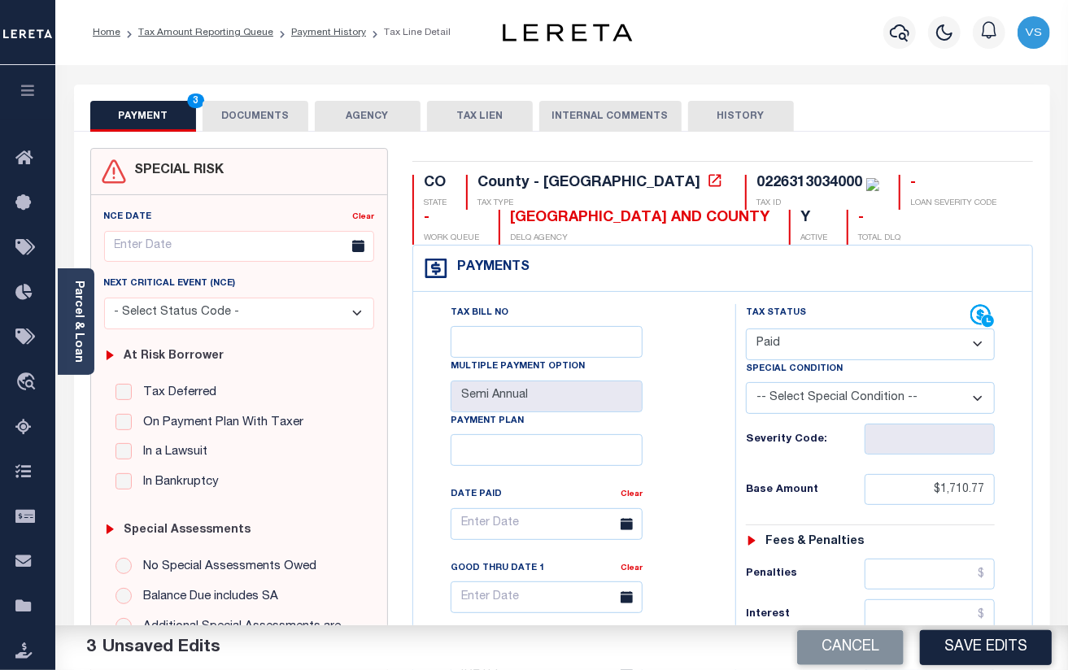
type input "$0.00"
click at [241, 105] on button "DOCUMENTS" at bounding box center [256, 116] width 106 height 31
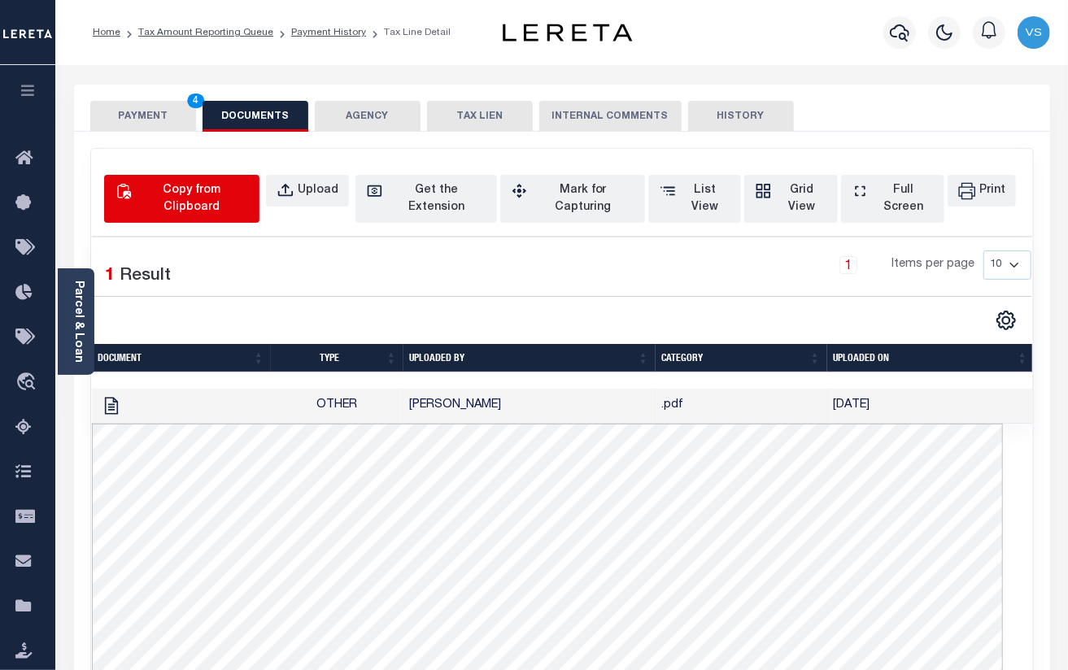
click at [197, 184] on div "Copy from Clipboard" at bounding box center [192, 199] width 114 height 34
select select "POP"
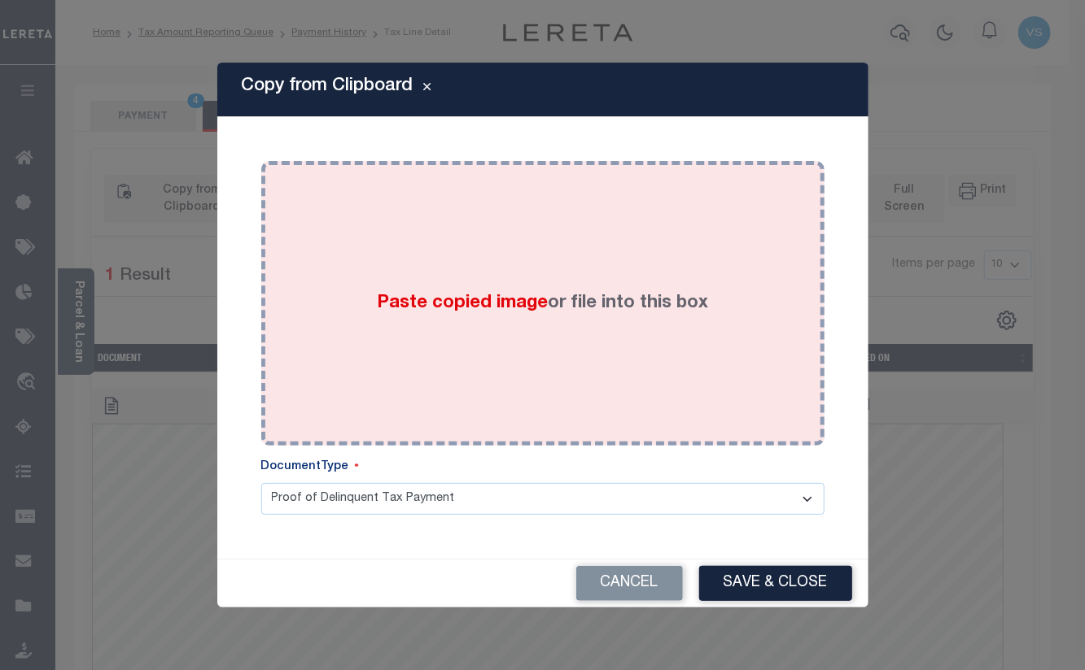
click at [467, 312] on span "Paste copied image" at bounding box center [462, 304] width 171 height 18
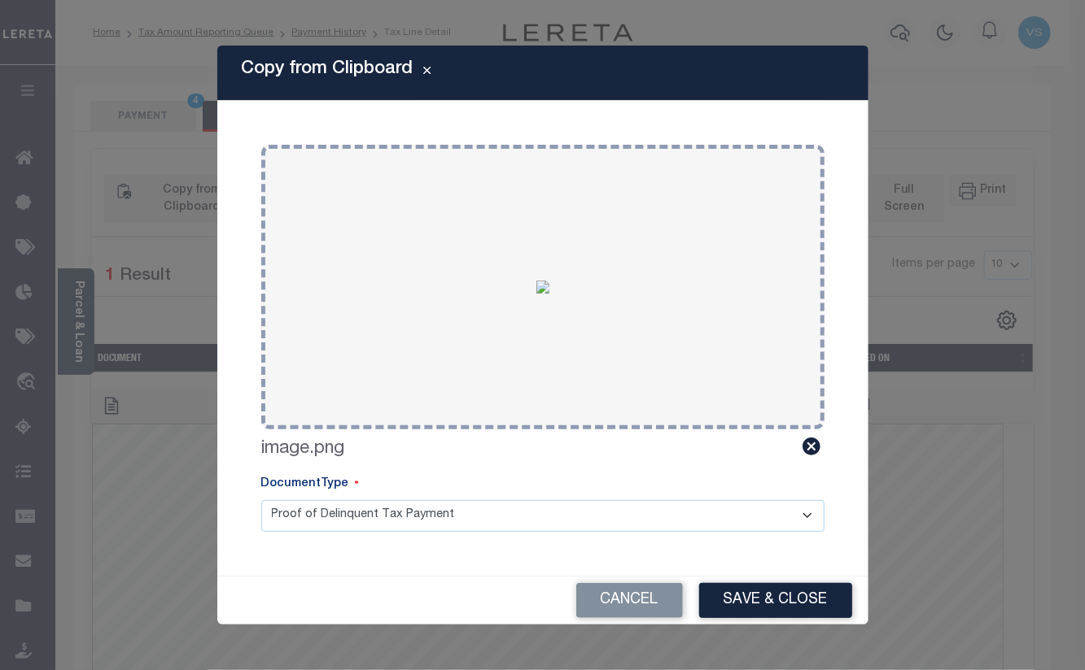
click at [755, 581] on div "Cancel Save & Close" at bounding box center [542, 601] width 651 height 48
click at [753, 594] on button "Save & Close" at bounding box center [775, 600] width 153 height 35
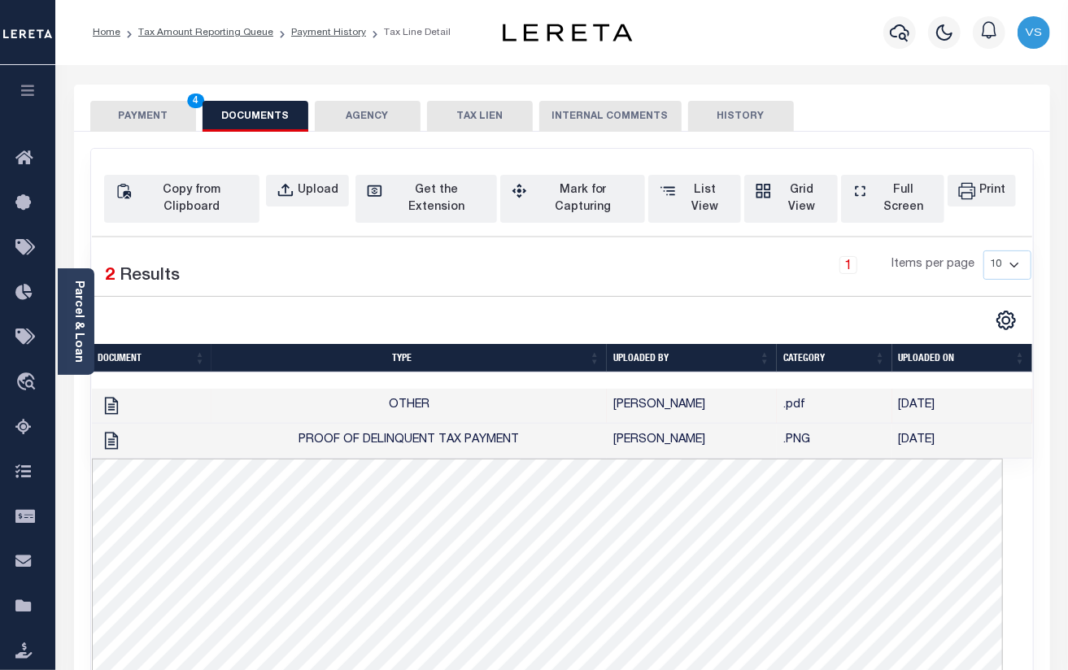
click at [131, 125] on button "PAYMENT 4" at bounding box center [143, 116] width 106 height 31
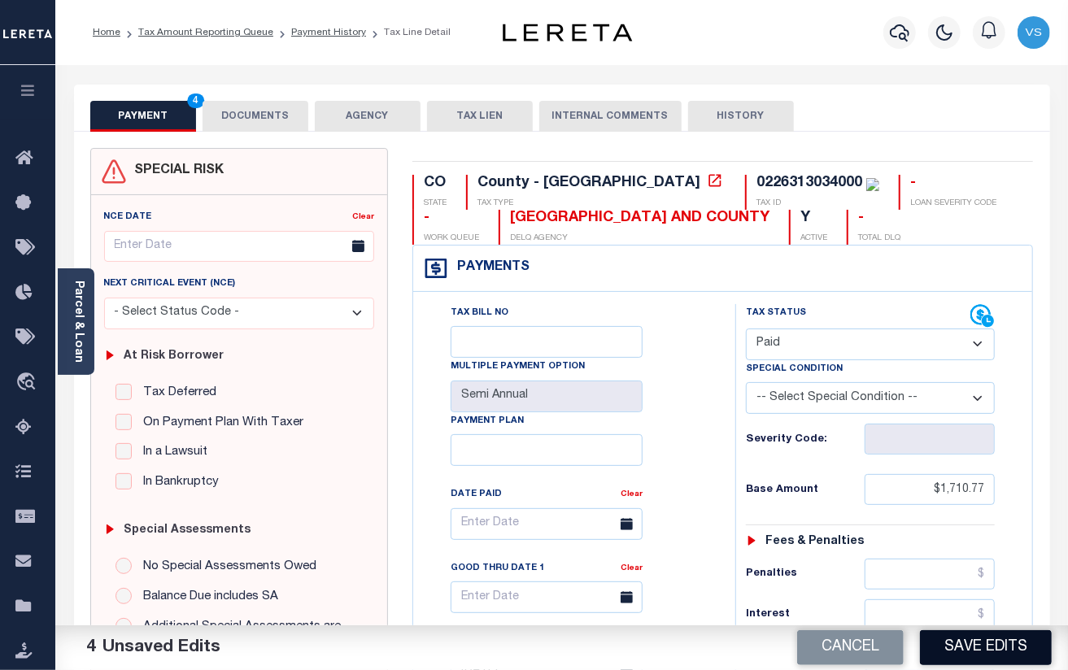
click at [984, 649] on button "Save Edits" at bounding box center [986, 648] width 132 height 35
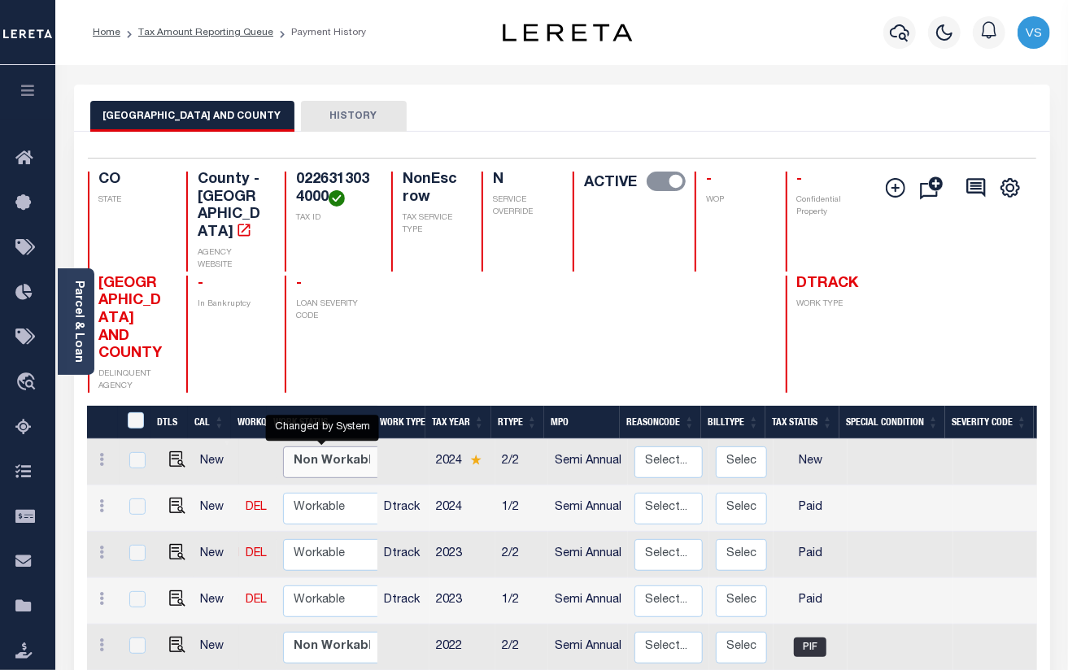
click at [307, 447] on select "Non Workable Workable" at bounding box center [332, 463] width 98 height 32
checkbox input "true"
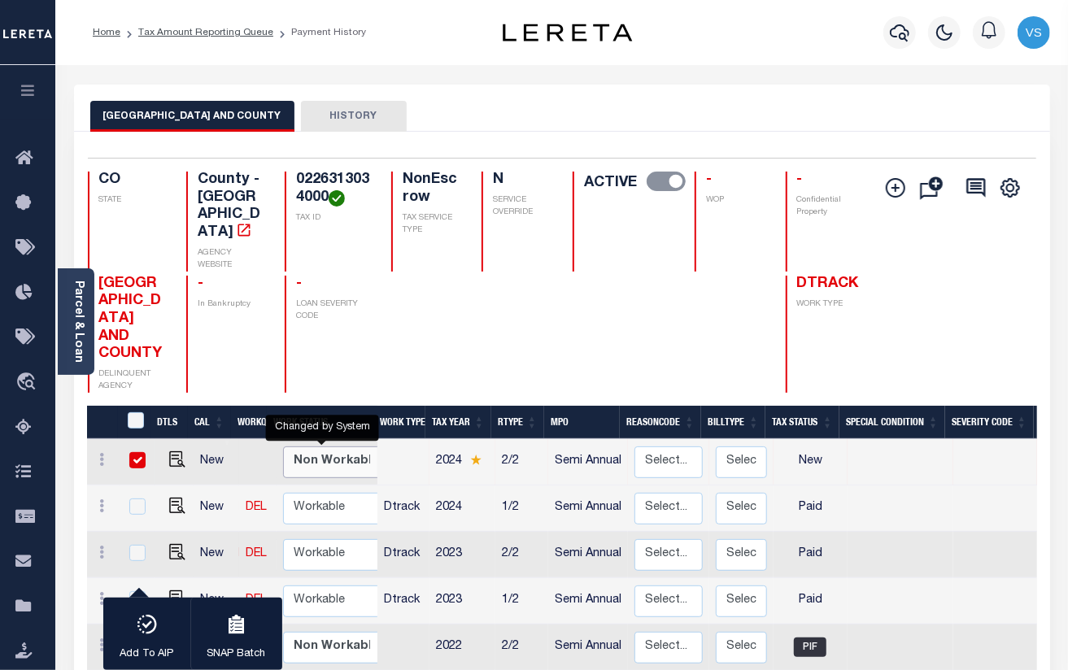
select select "false"
click at [283, 447] on select "Non Workable Workable" at bounding box center [332, 463] width 98 height 32
checkbox input "false"
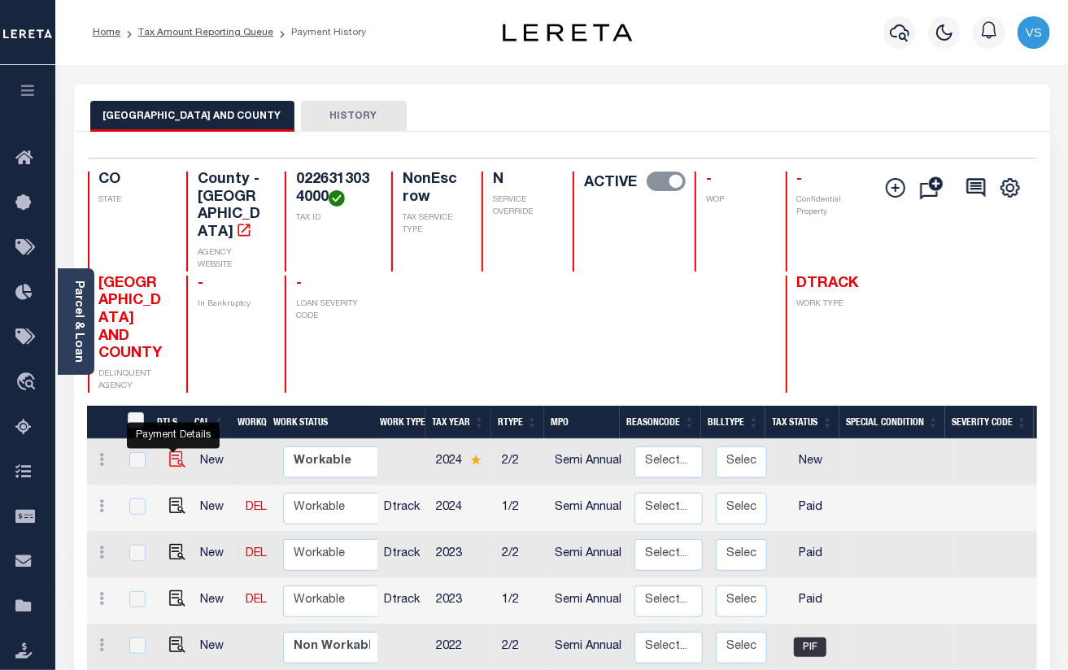
click at [170, 452] on img "" at bounding box center [177, 460] width 16 height 16
checkbox input "true"
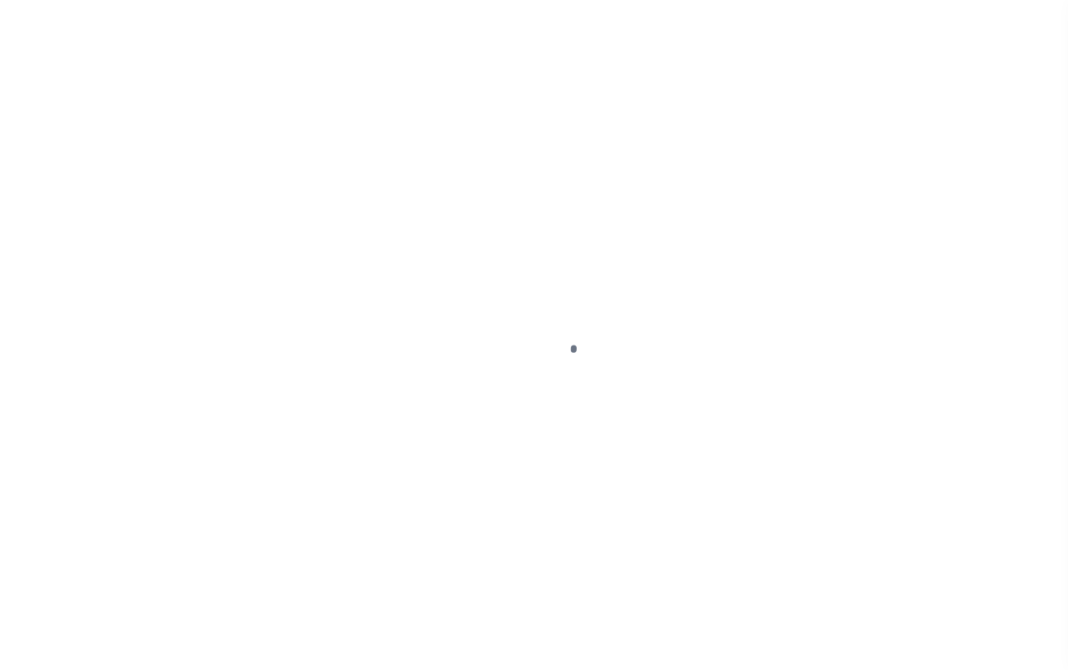
select select "NW2"
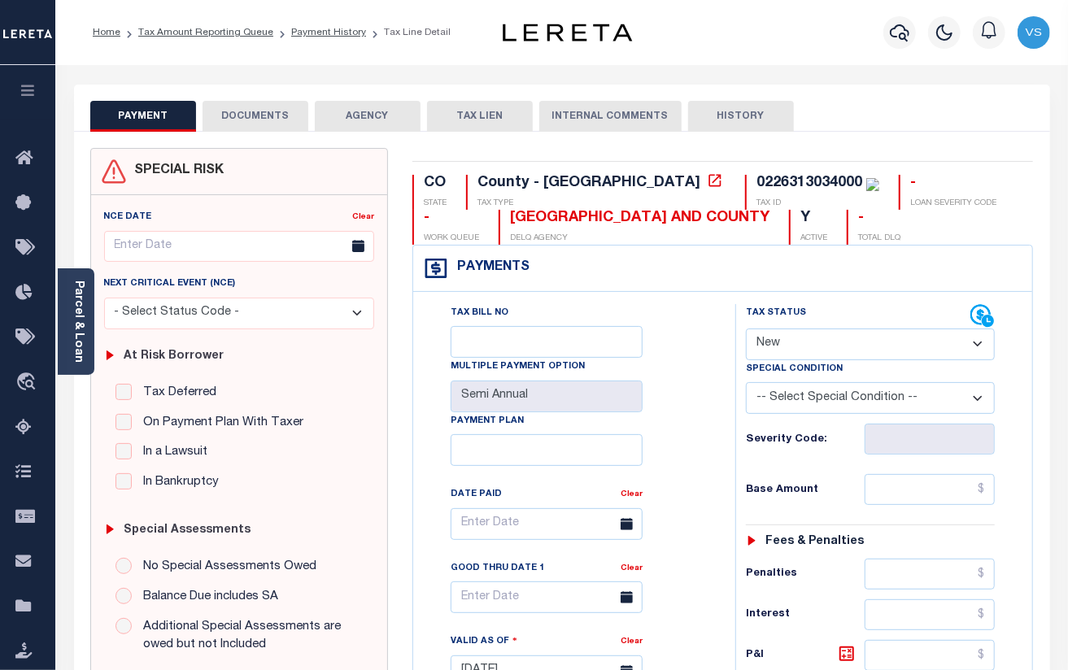
drag, startPoint x: 244, startPoint y: 112, endPoint x: 269, endPoint y: 129, distance: 29.3
click at [244, 112] on button "DOCUMENTS" at bounding box center [256, 116] width 106 height 31
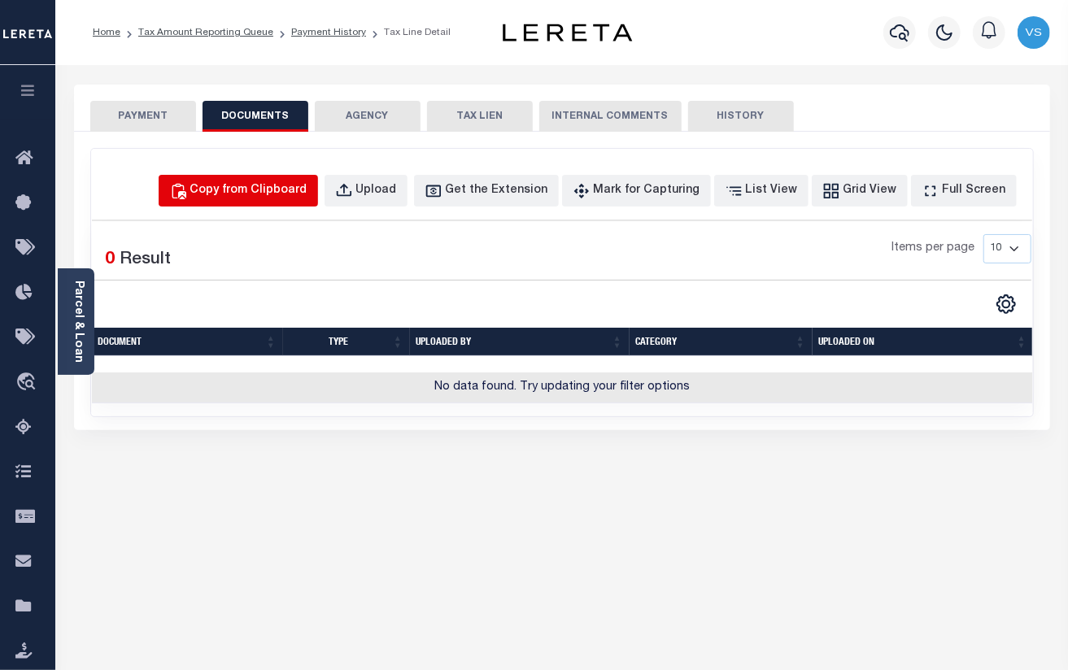
click at [257, 190] on div "Copy from Clipboard" at bounding box center [248, 191] width 117 height 18
select select "POP"
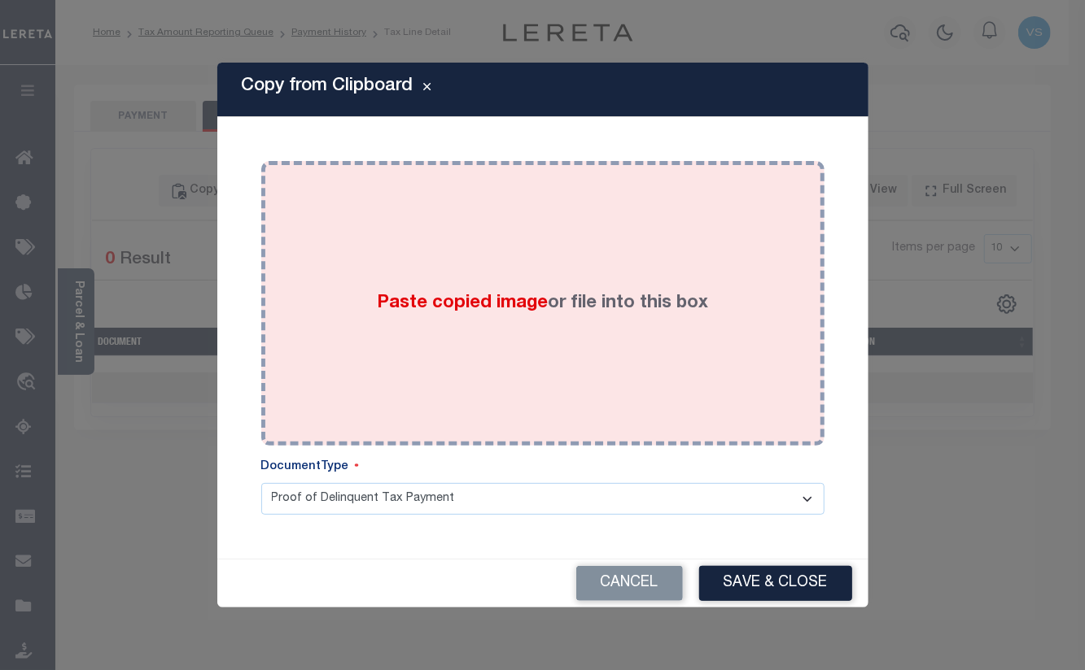
click at [343, 308] on div "Paste copied image or file into this box" at bounding box center [542, 303] width 539 height 260
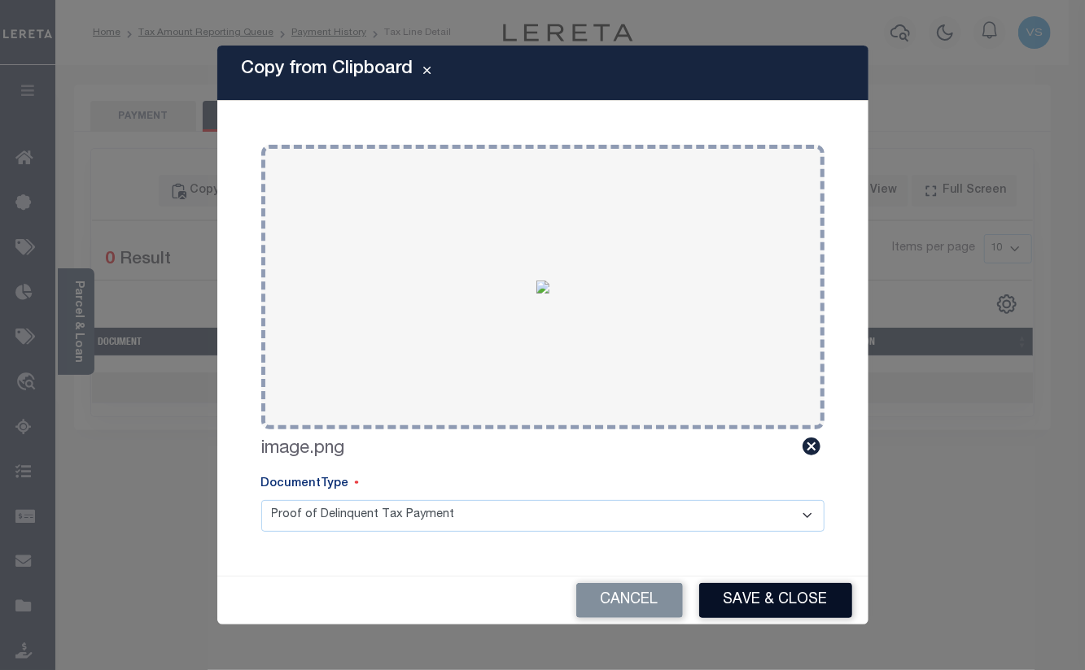
click at [734, 600] on button "Save & Close" at bounding box center [775, 600] width 153 height 35
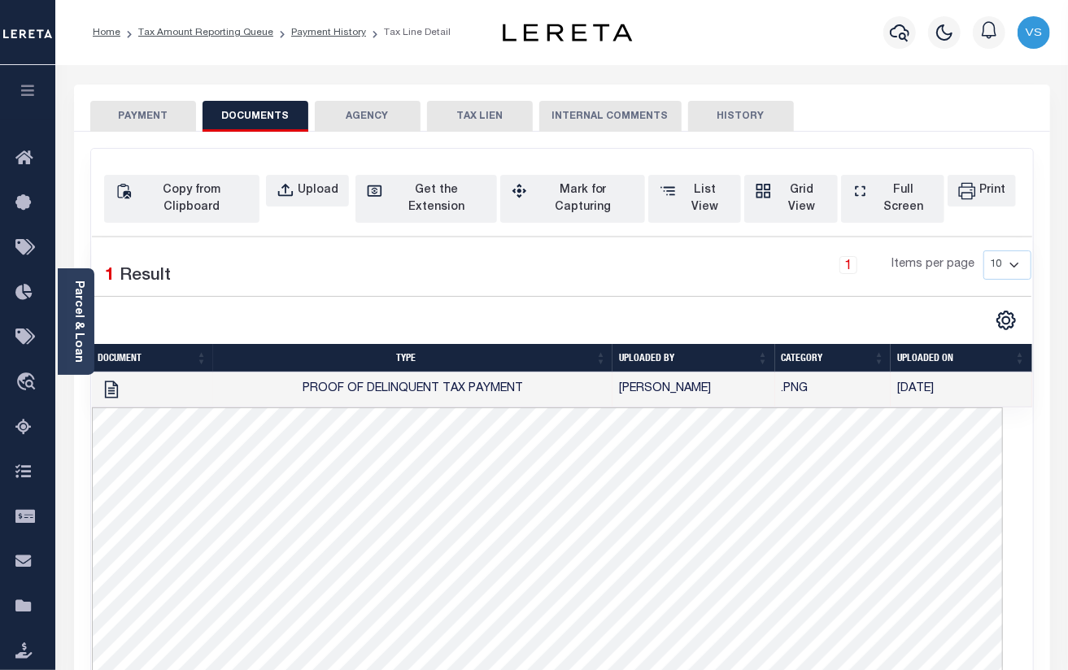
click at [151, 118] on button "PAYMENT" at bounding box center [143, 116] width 106 height 31
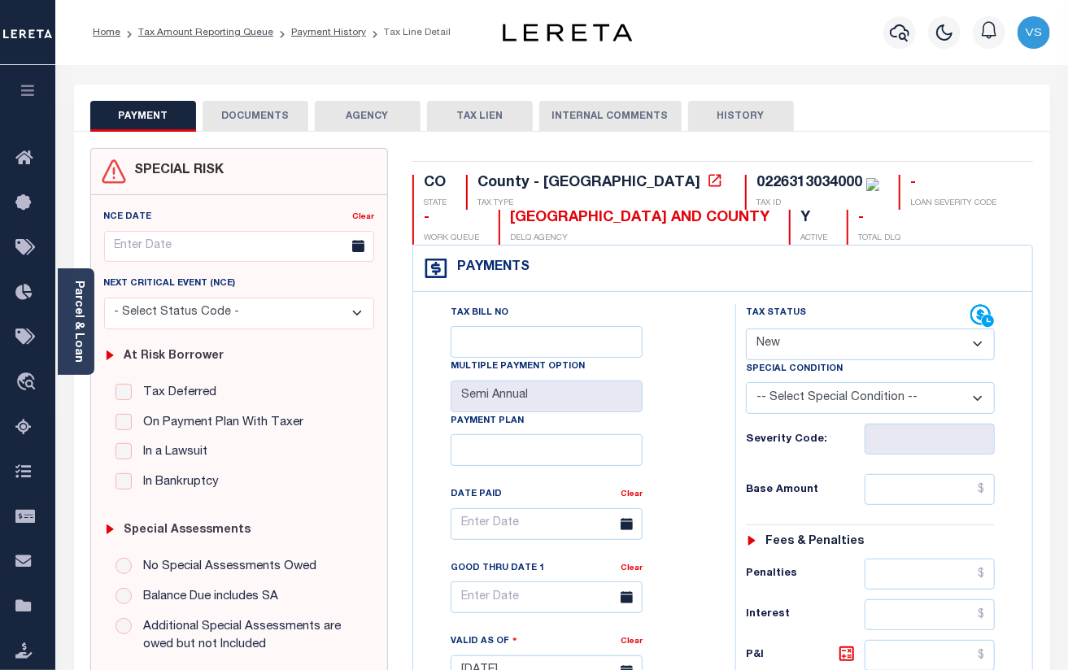
click at [821, 350] on select "- Select Status Code - Open Due/Unpaid Paid Incomplete No Tax Due Internal Refu…" at bounding box center [871, 345] width 250 height 32
select select "PYD"
click at [746, 330] on select "- Select Status Code - Open Due/Unpaid Paid Incomplete No Tax Due Internal Refu…" at bounding box center [871, 345] width 250 height 32
type input "[DATE]"
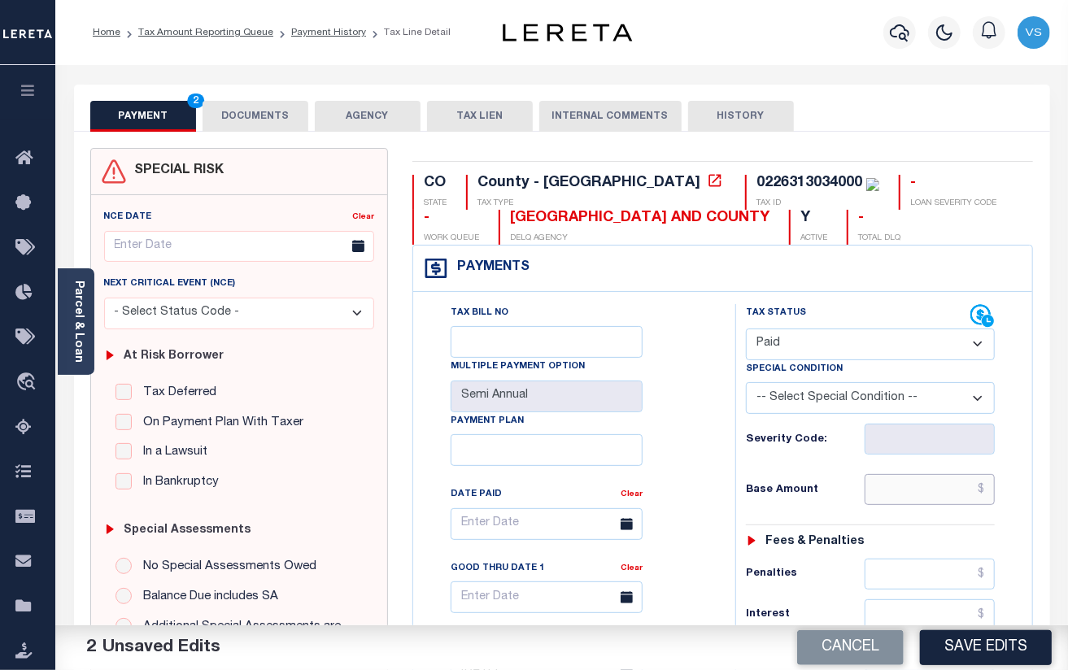
click at [916, 492] on input "text" at bounding box center [930, 489] width 130 height 31
click at [936, 498] on input "text" at bounding box center [930, 489] width 130 height 31
paste input "1,710.77"
type input "$1,710.77"
click at [977, 655] on button "Save Edits" at bounding box center [986, 648] width 132 height 35
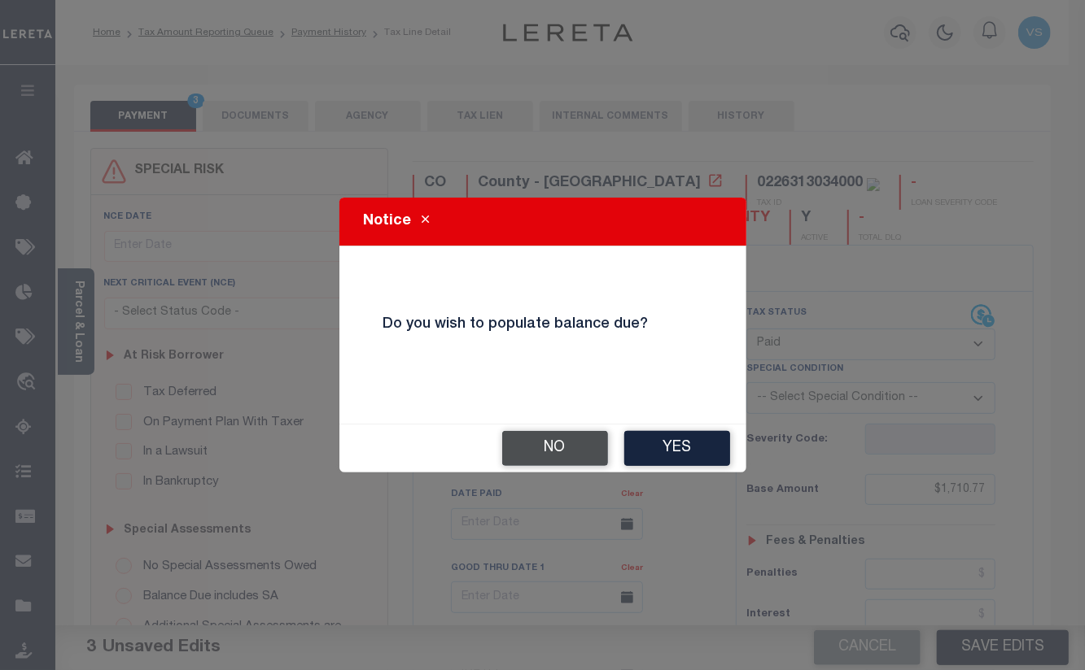
click at [557, 443] on button "No" at bounding box center [555, 448] width 106 height 35
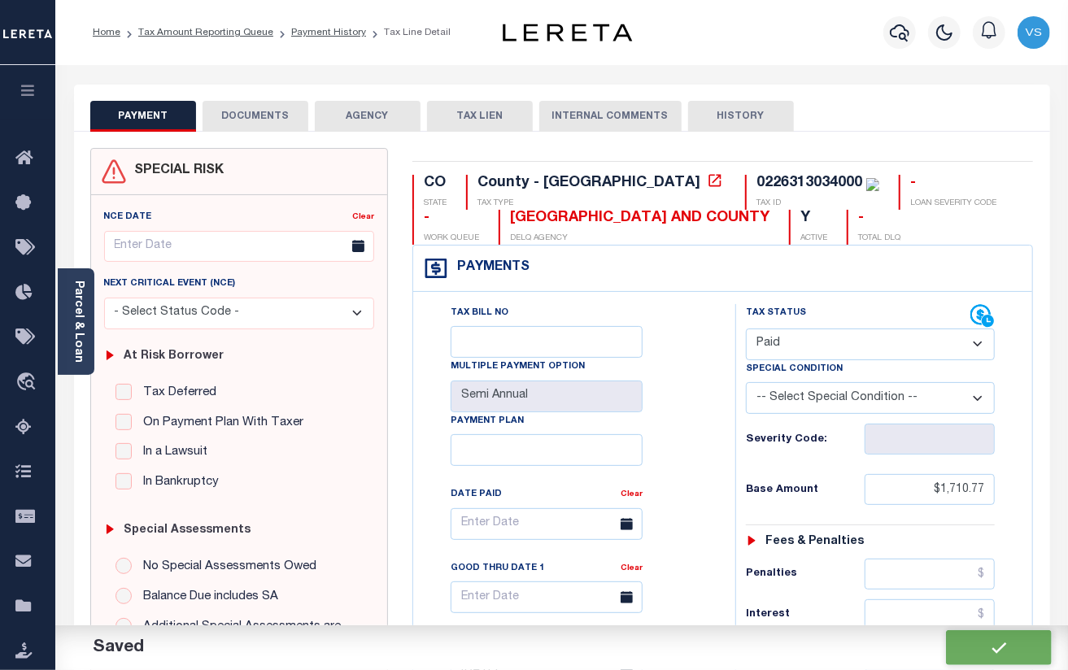
checkbox input "false"
type input "$1,710.77"
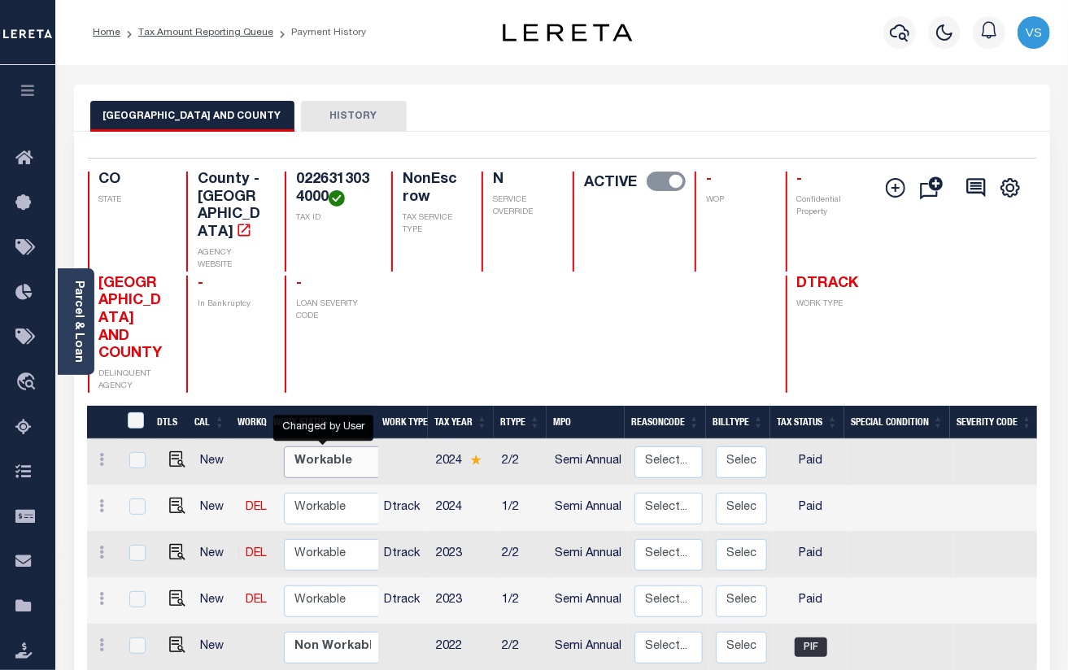
click at [301, 447] on select "Non Workable Workable" at bounding box center [333, 463] width 98 height 32
checkbox input "true"
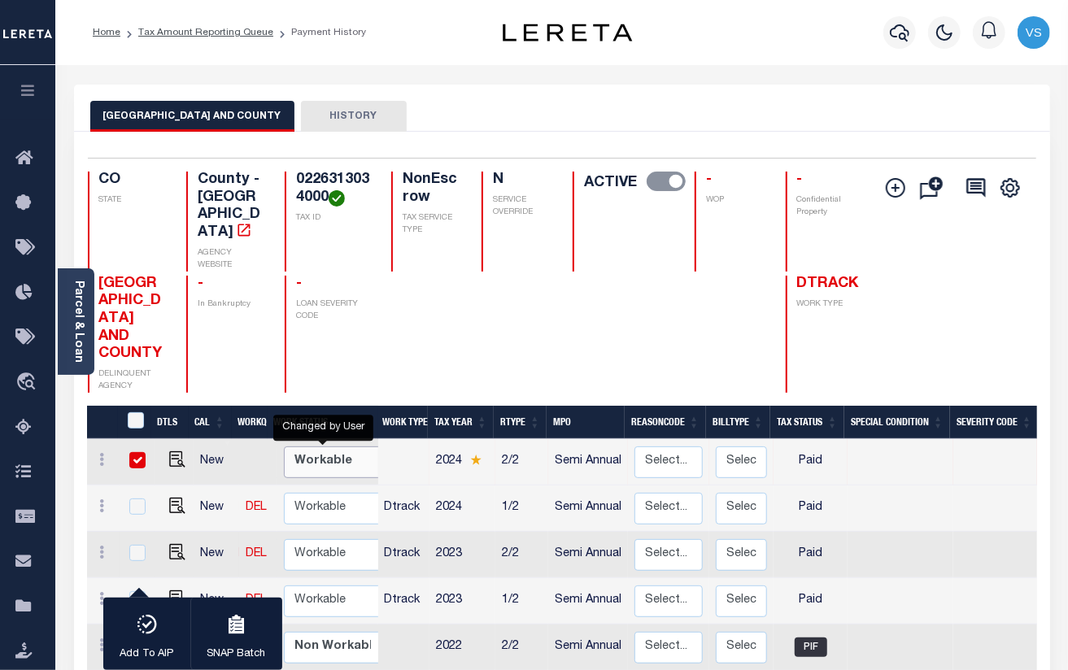
select select "true"
click at [284, 447] on select "Non Workable Workable" at bounding box center [333, 463] width 98 height 32
checkbox input "false"
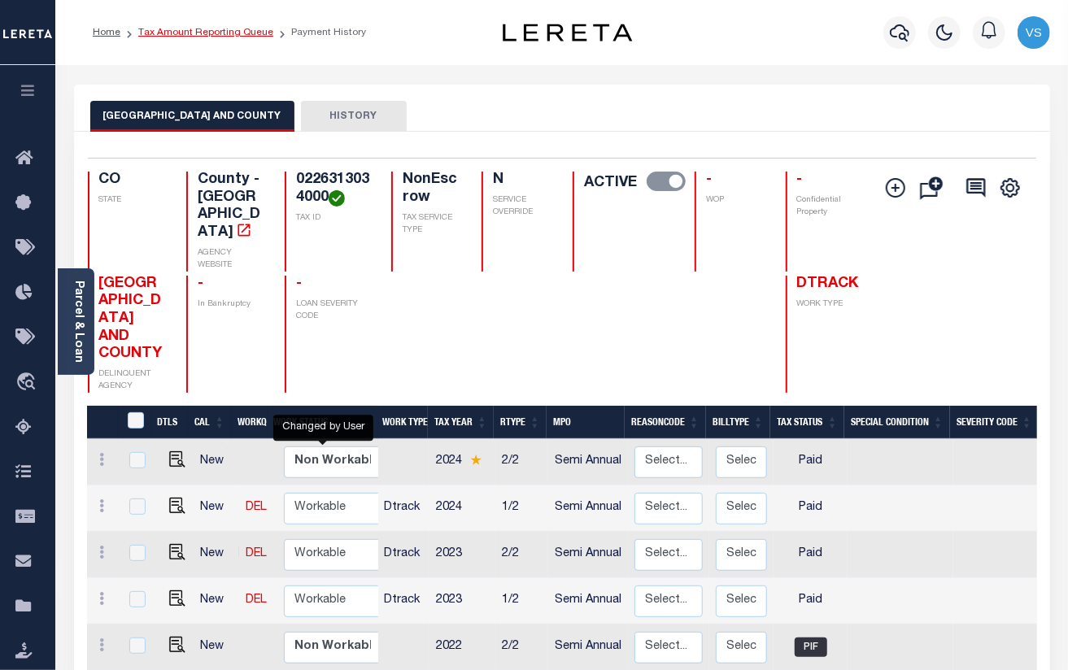
click at [171, 34] on link "Tax Amount Reporting Queue" at bounding box center [205, 33] width 135 height 10
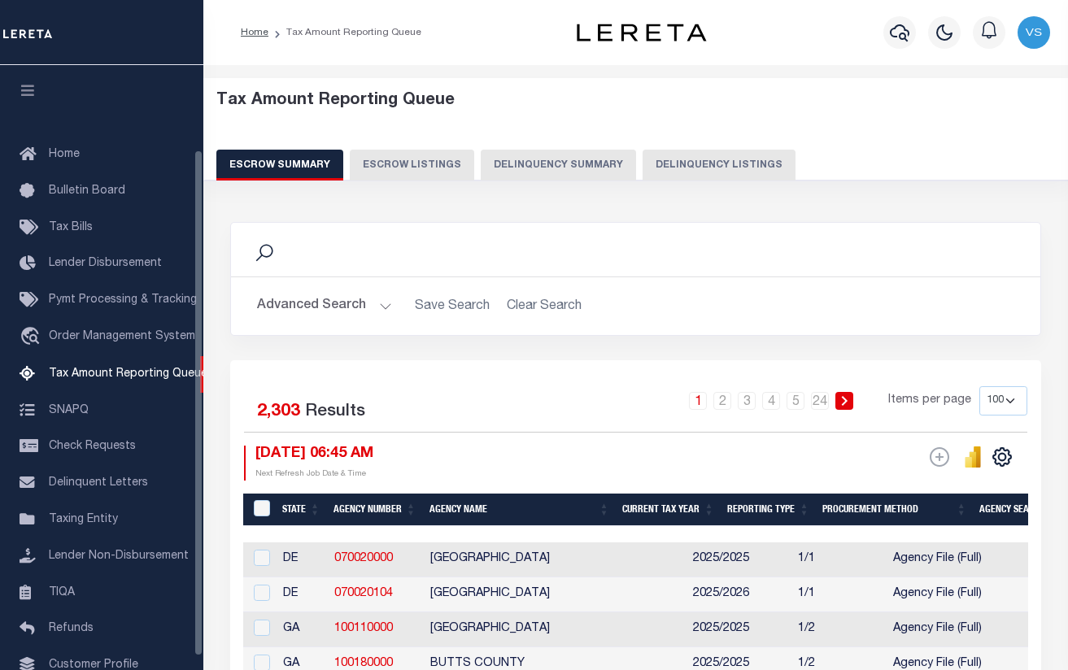
select select "100"
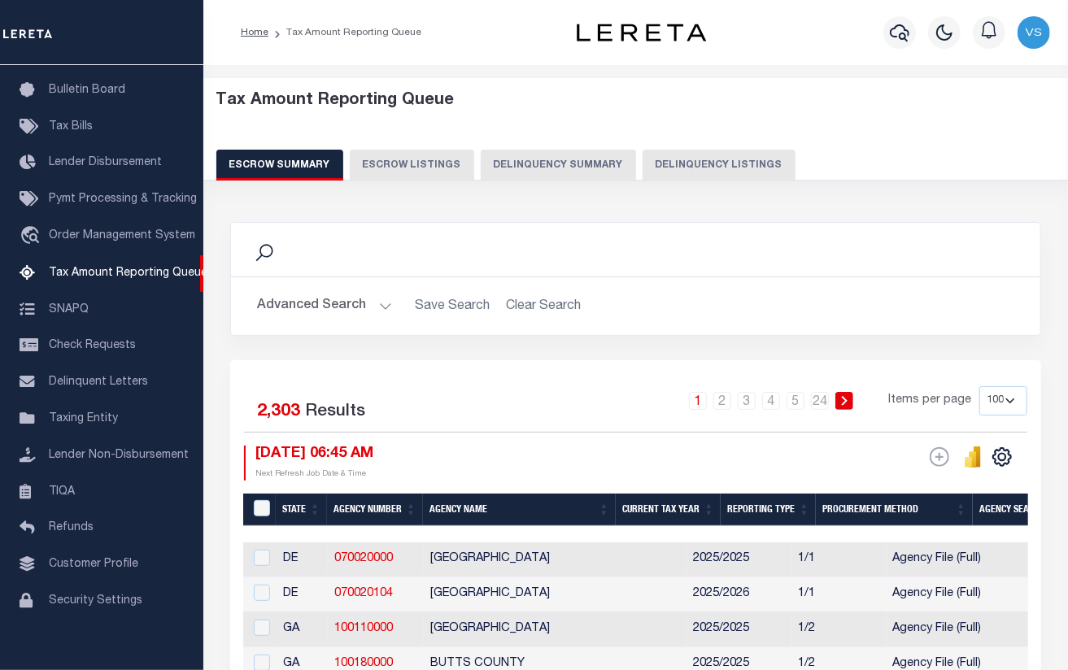
click at [667, 170] on button "Delinquency Listings" at bounding box center [719, 165] width 153 height 31
select select "100"
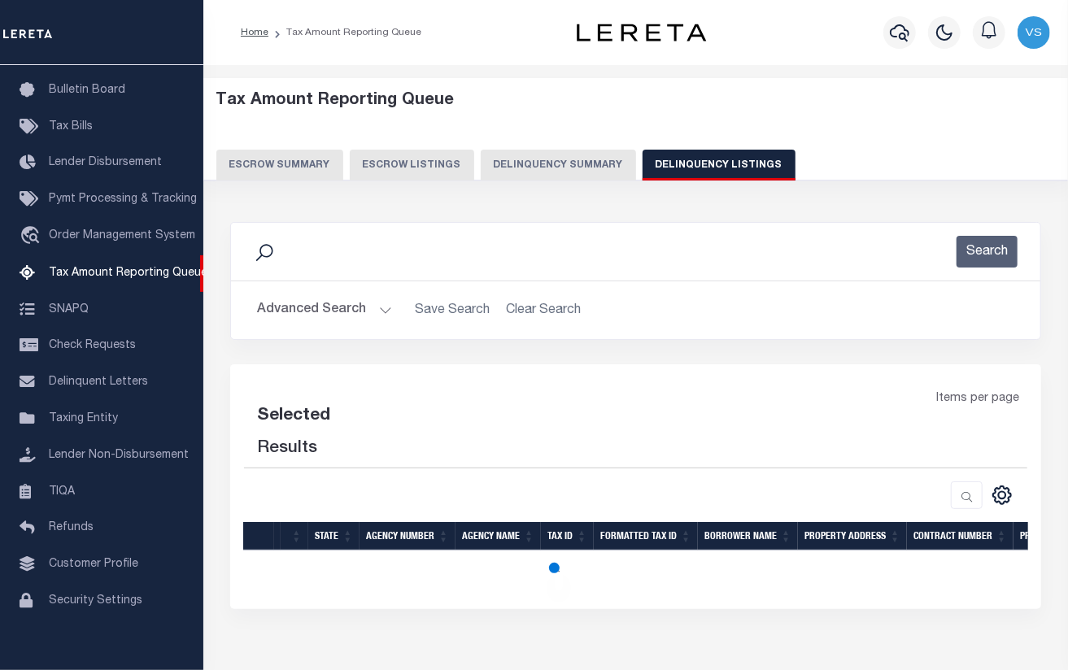
select select "100"
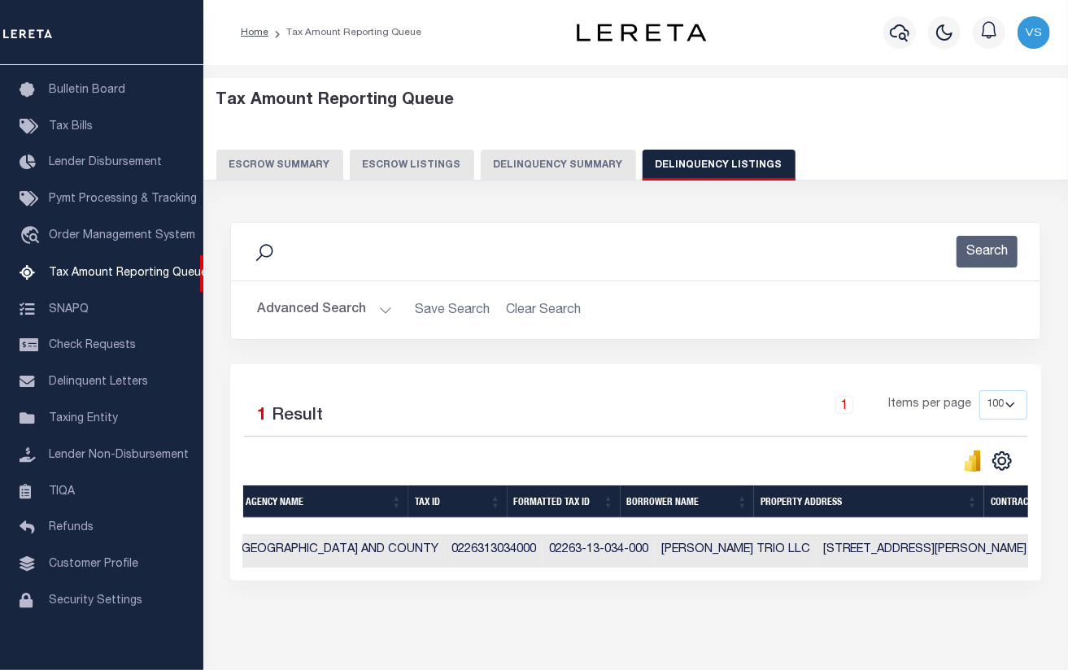
scroll to position [0, 0]
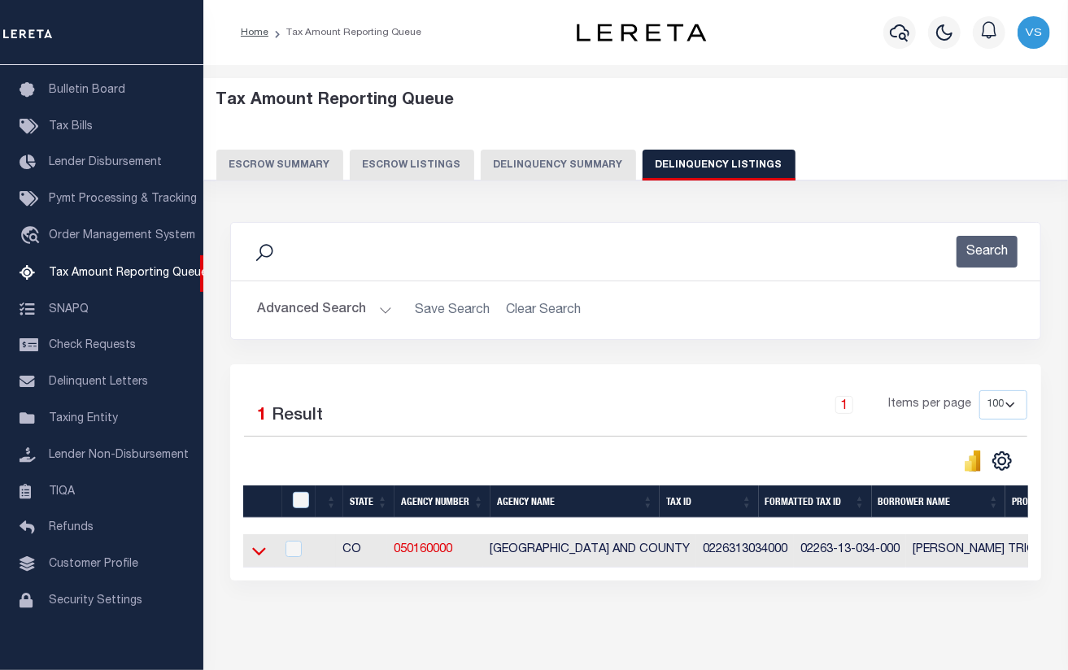
click at [262, 560] on icon at bounding box center [259, 551] width 14 height 17
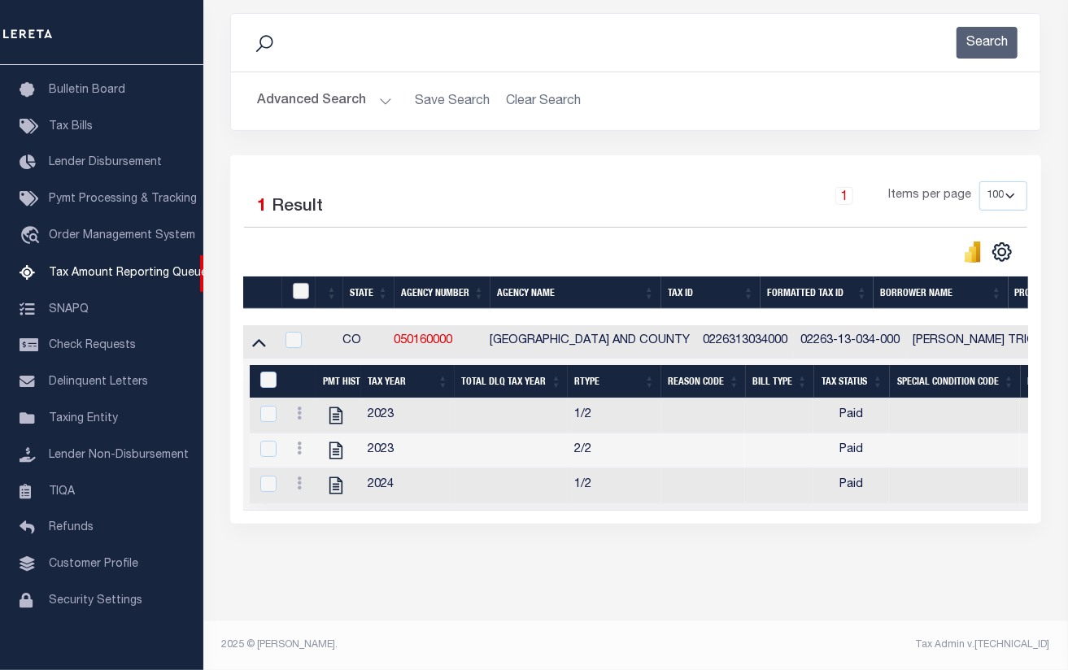
click at [298, 286] on input "checkbox" at bounding box center [301, 291] width 16 height 16
checkbox input "true"
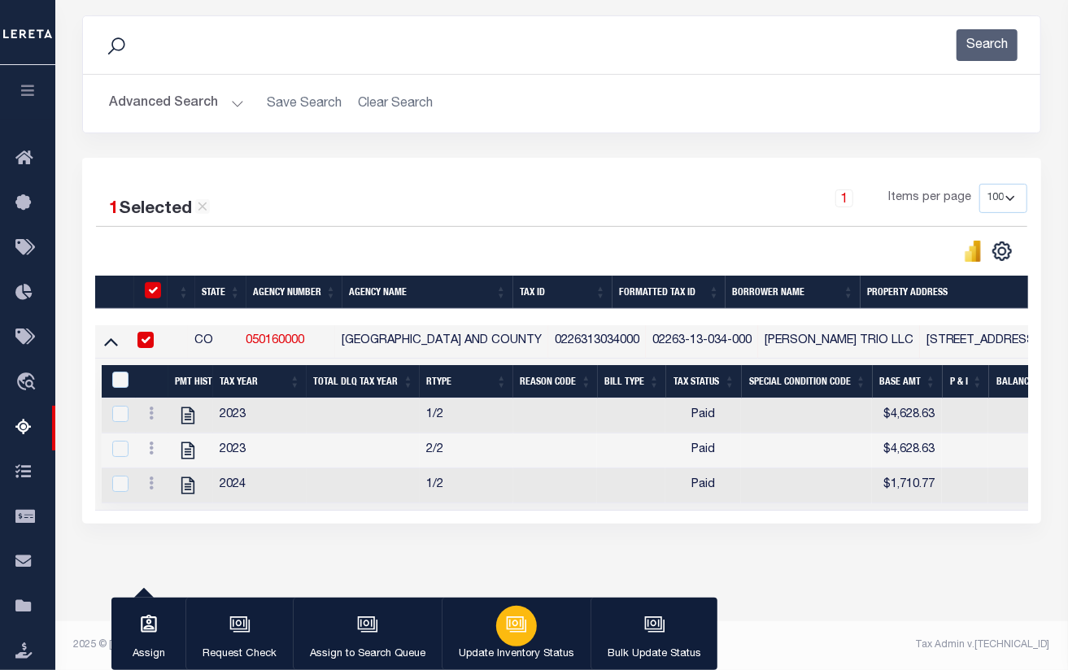
click at [516, 629] on icon "button" at bounding box center [516, 624] width 21 height 21
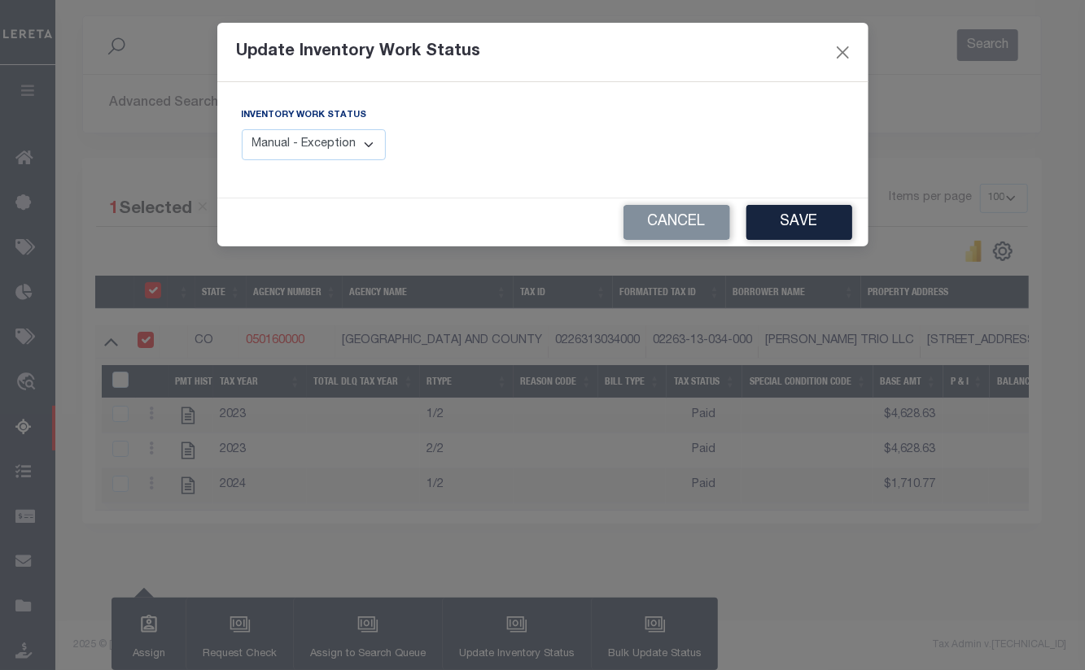
click at [332, 147] on select "Manual - Exception Pended - Awaiting Search Late Add Exception Completed" at bounding box center [314, 145] width 145 height 32
select select "4"
click at [242, 129] on select "Manual - Exception Pended - Awaiting Search Late Add Exception Completed" at bounding box center [314, 145] width 145 height 32
click at [760, 220] on button "Save" at bounding box center [799, 222] width 106 height 35
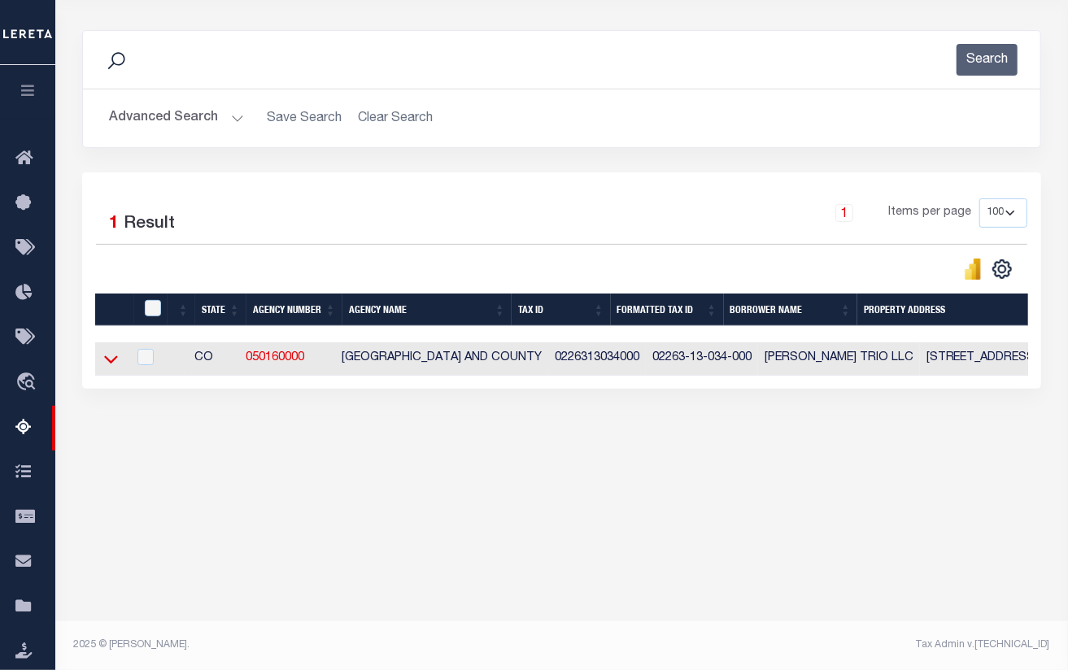
click at [108, 365] on icon at bounding box center [111, 360] width 14 height 8
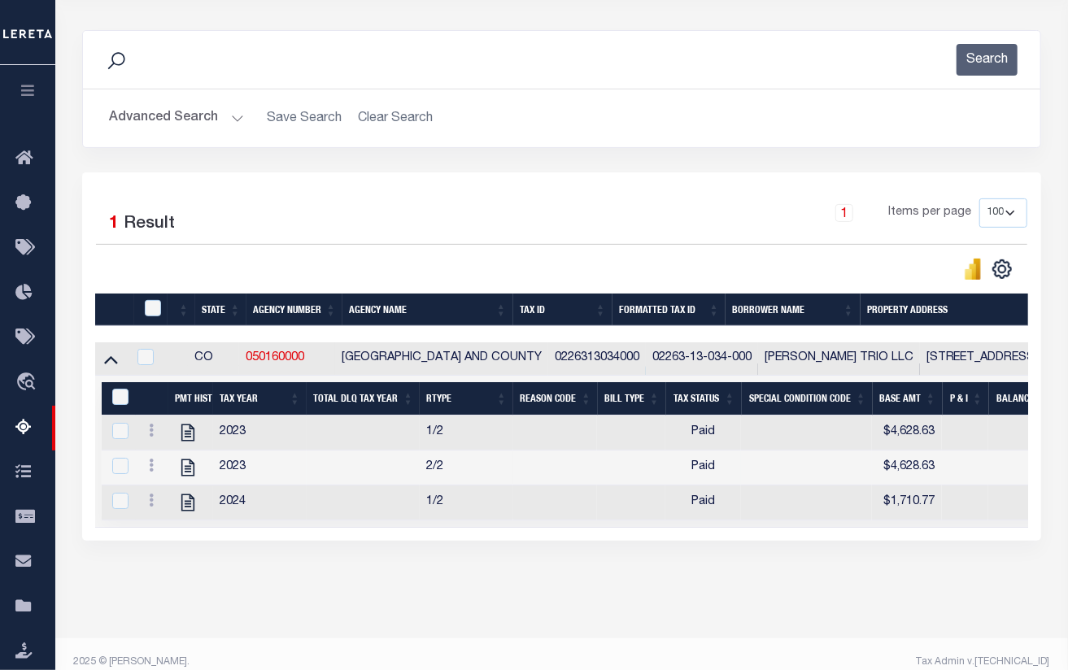
scroll to position [197, 0]
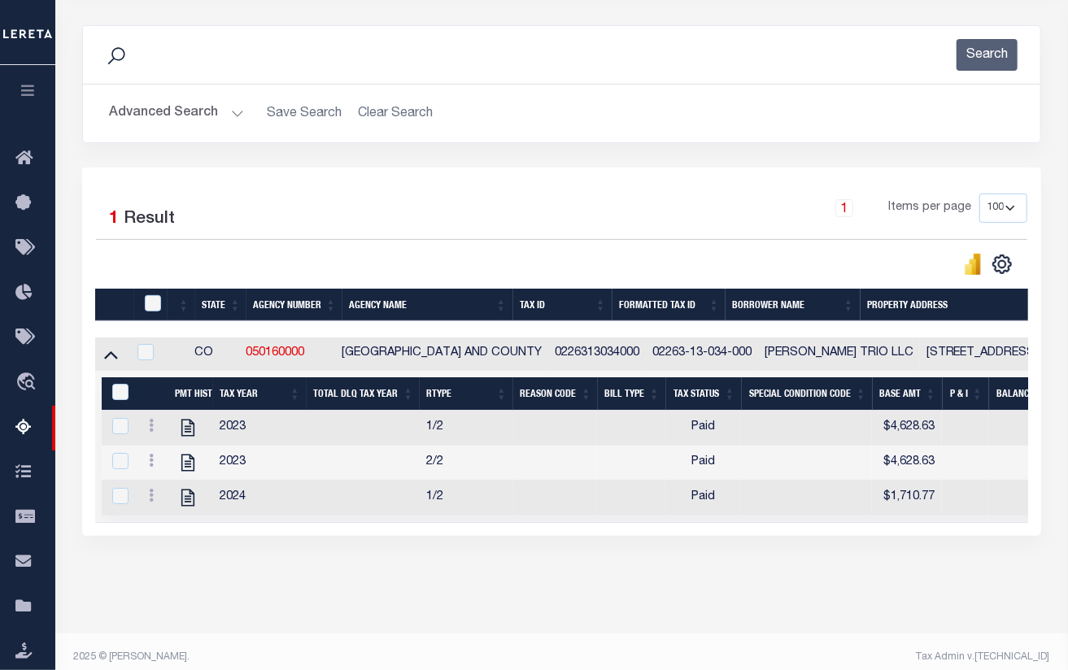
click at [176, 116] on button "Advanced Search" at bounding box center [176, 114] width 135 height 32
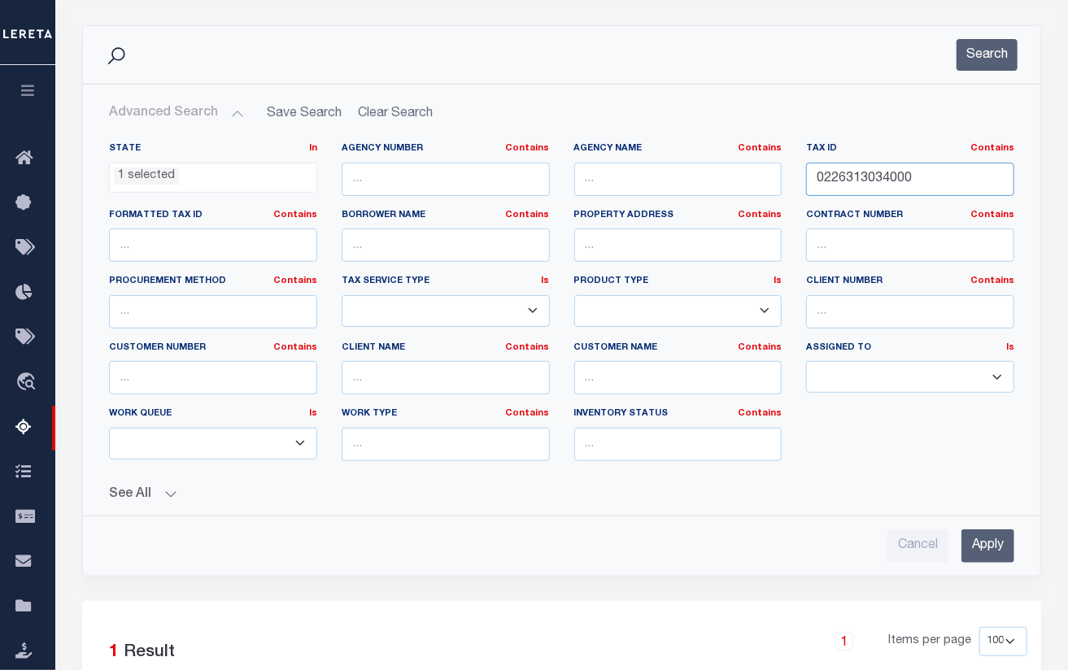
click at [867, 177] on input "0226313034000" at bounding box center [910, 179] width 208 height 33
click at [866, 180] on input "0226313034000" at bounding box center [910, 179] width 208 height 33
paste input "5"
type input "0226313035000"
click at [981, 548] on input "Apply" at bounding box center [988, 546] width 53 height 33
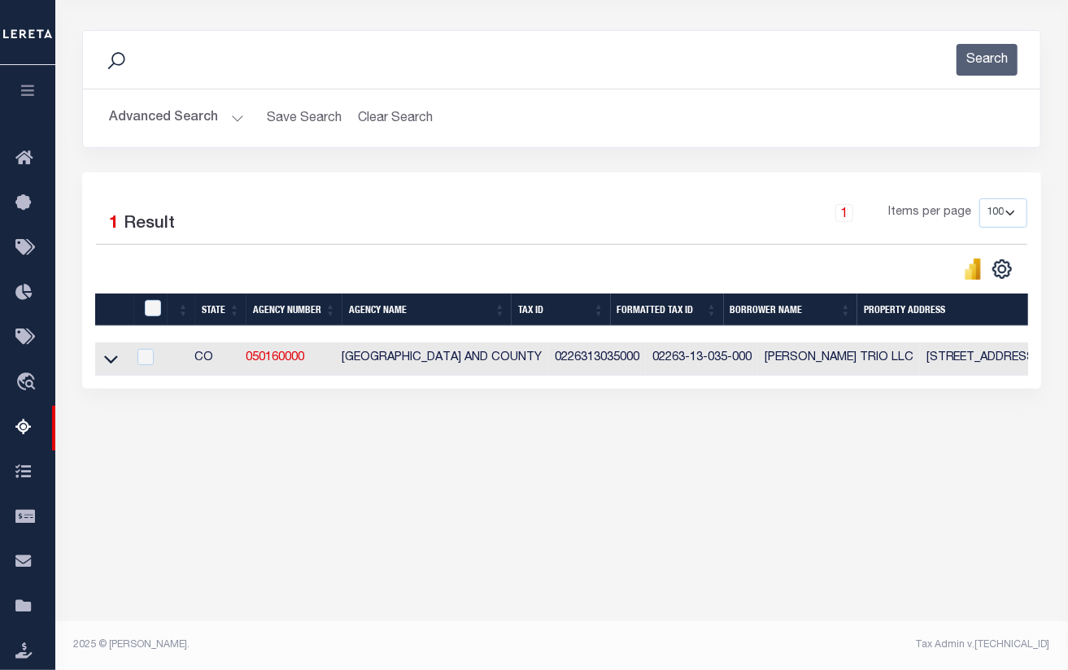
scroll to position [192, 0]
click at [114, 365] on icon at bounding box center [111, 359] width 14 height 17
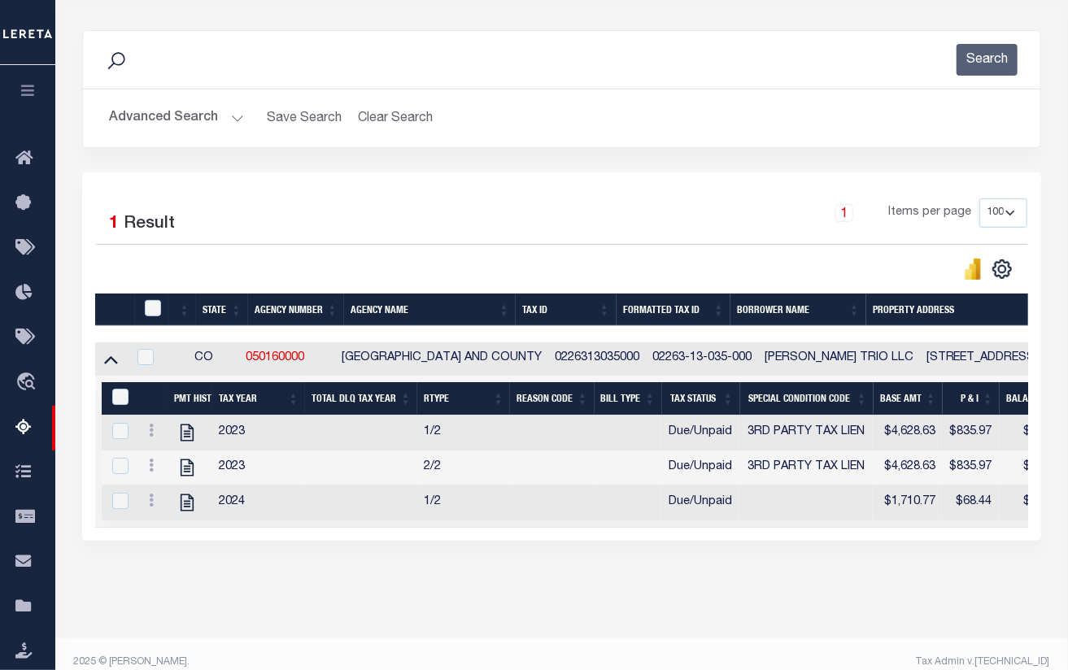
scroll to position [229, 0]
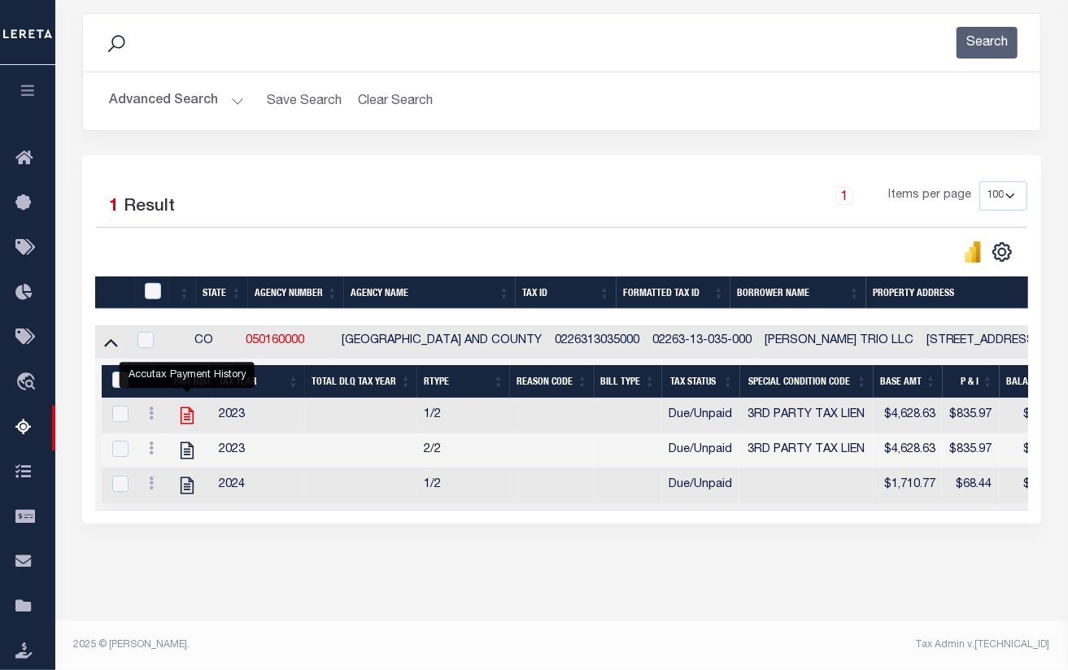
click at [186, 408] on icon "" at bounding box center [187, 416] width 13 height 17
checkbox input "true"
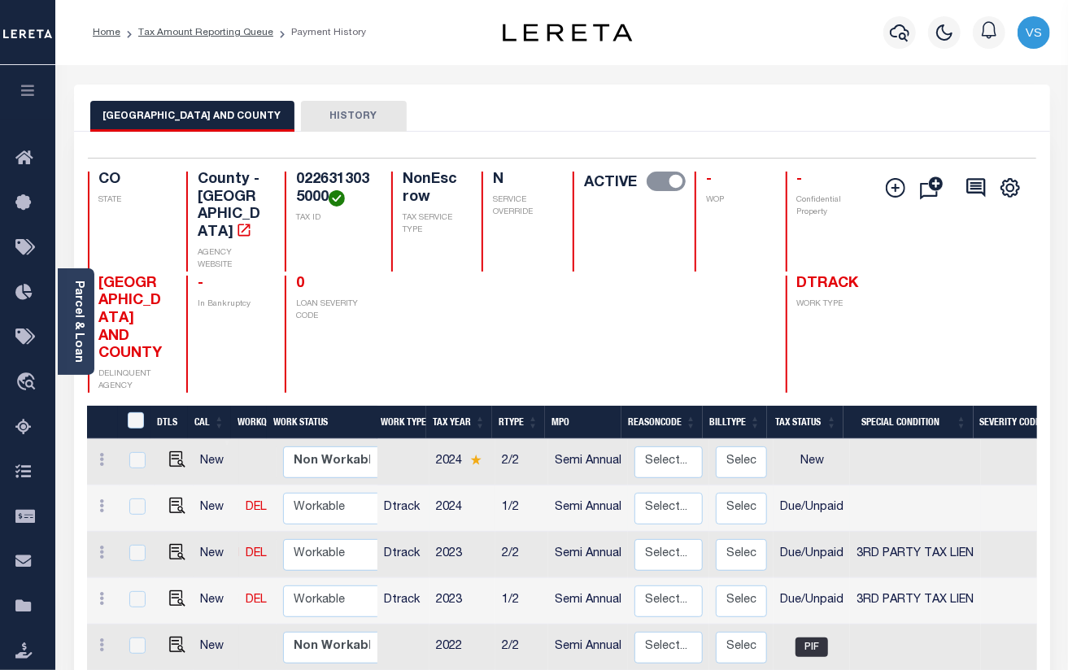
scroll to position [325, 0]
